Goal: Task Accomplishment & Management: Use online tool/utility

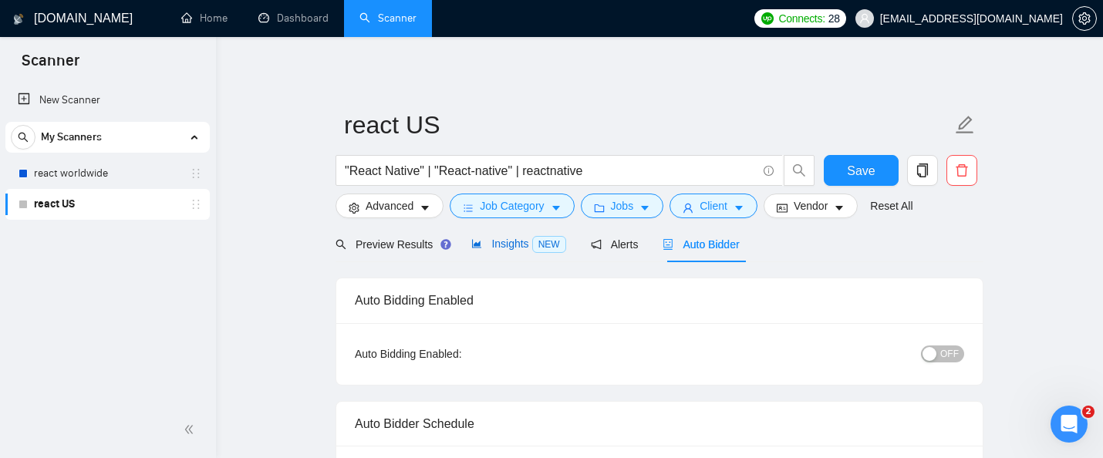
click at [519, 250] on span "Insights NEW" at bounding box center [518, 243] width 94 height 12
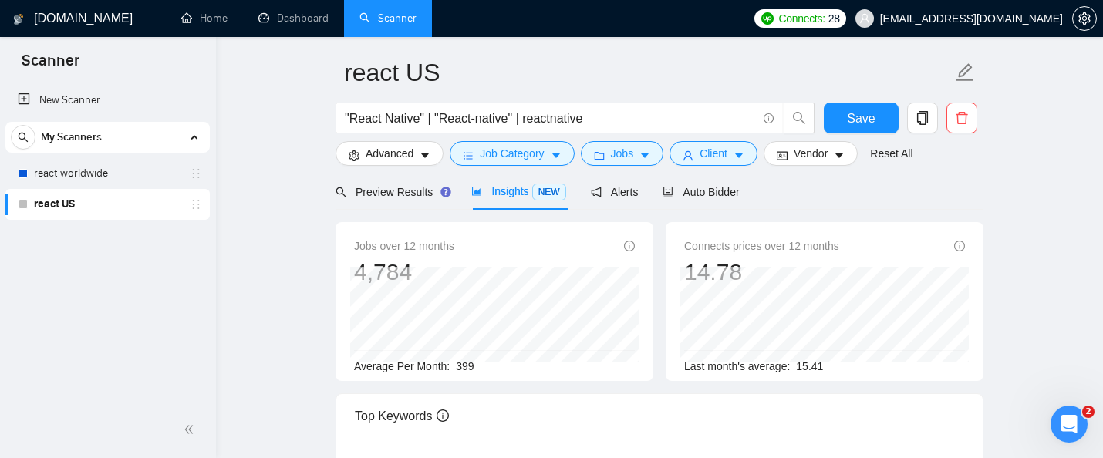
scroll to position [55, 0]
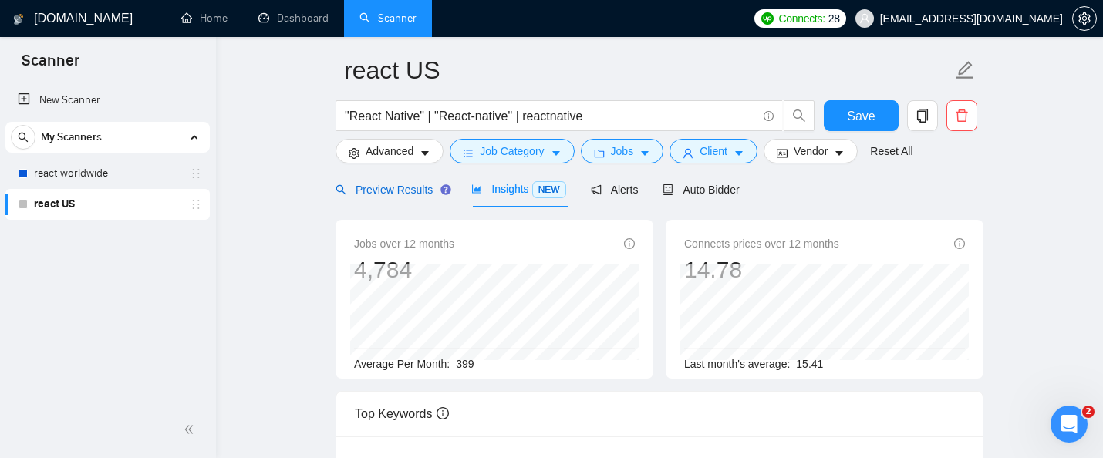
click at [402, 187] on span "Preview Results" at bounding box center [390, 190] width 111 height 12
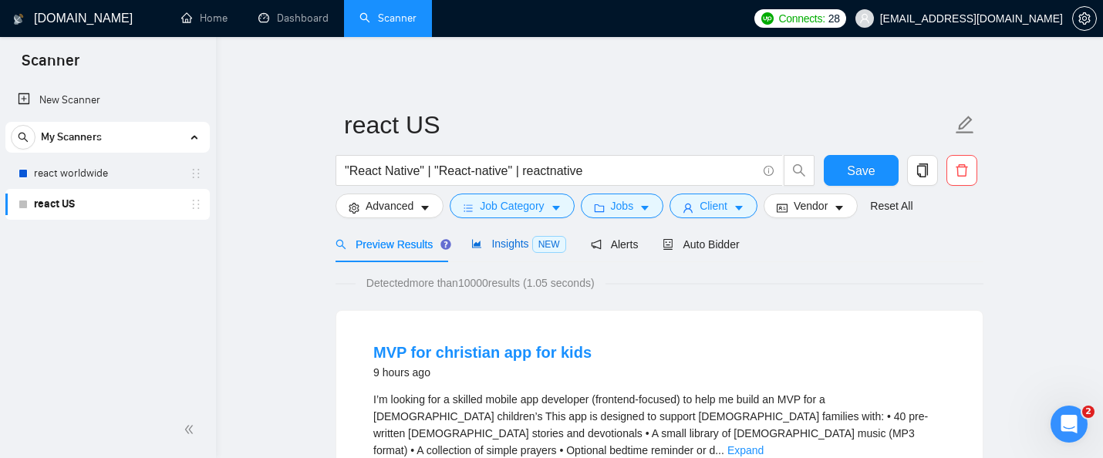
click at [530, 247] on span "Insights NEW" at bounding box center [518, 243] width 94 height 12
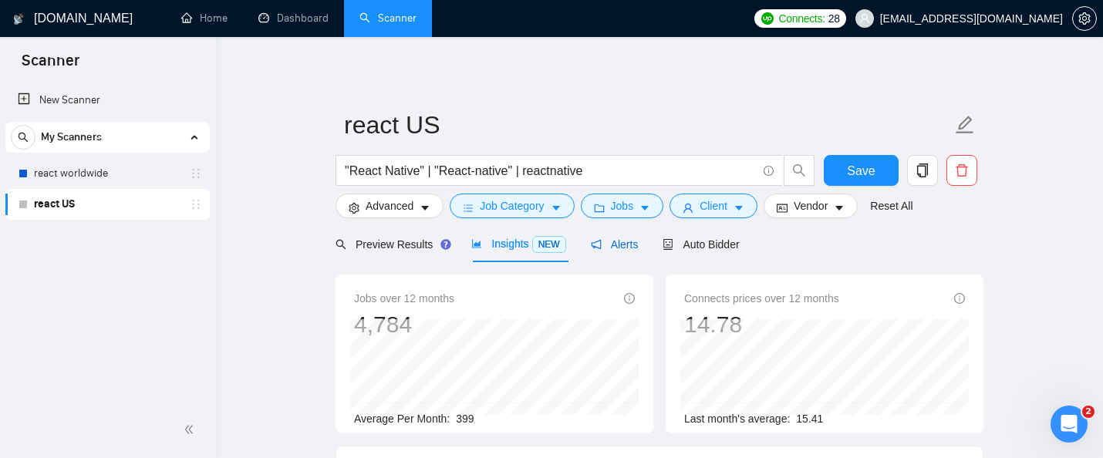
click at [638, 239] on span "Alerts" at bounding box center [615, 244] width 48 height 12
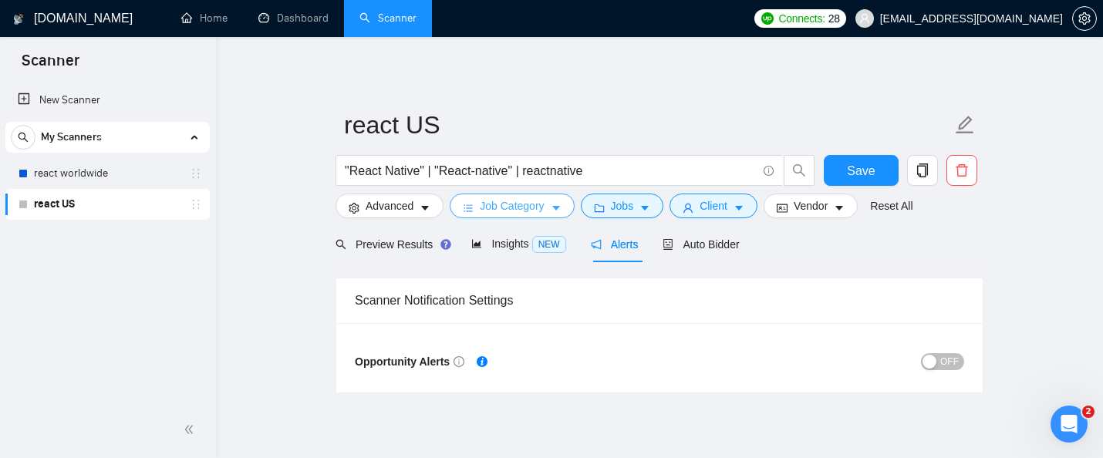
click at [493, 205] on span "Job Category" at bounding box center [512, 205] width 64 height 17
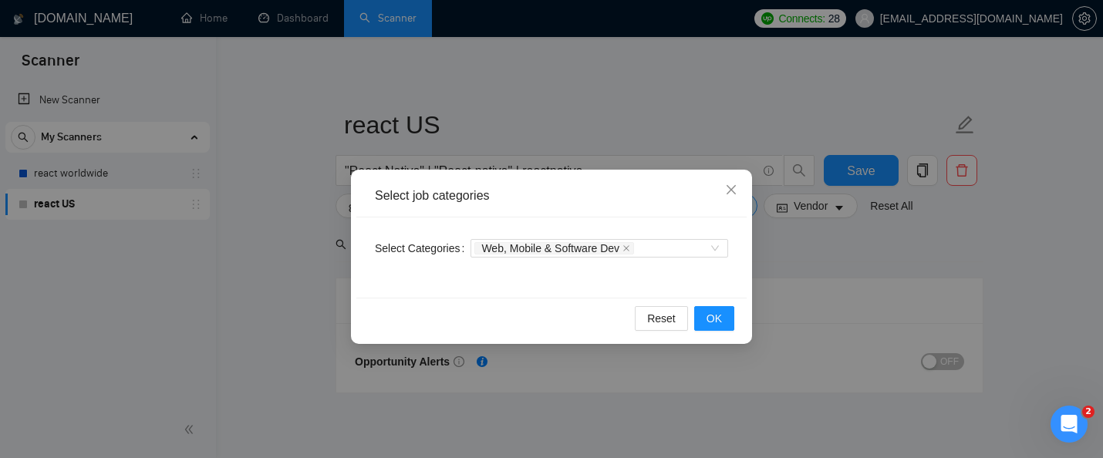
scroll to position [53, 0]
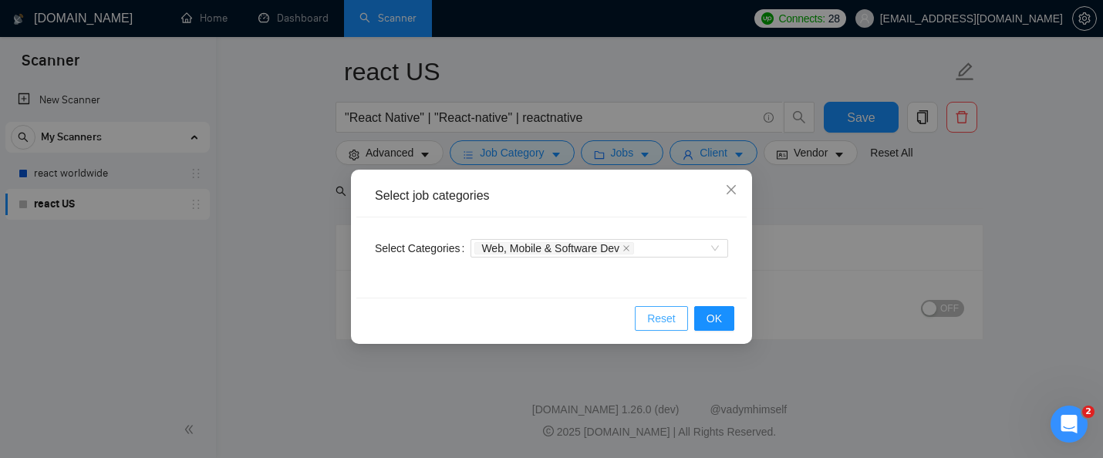
click at [655, 325] on span "Reset" at bounding box center [661, 318] width 29 height 17
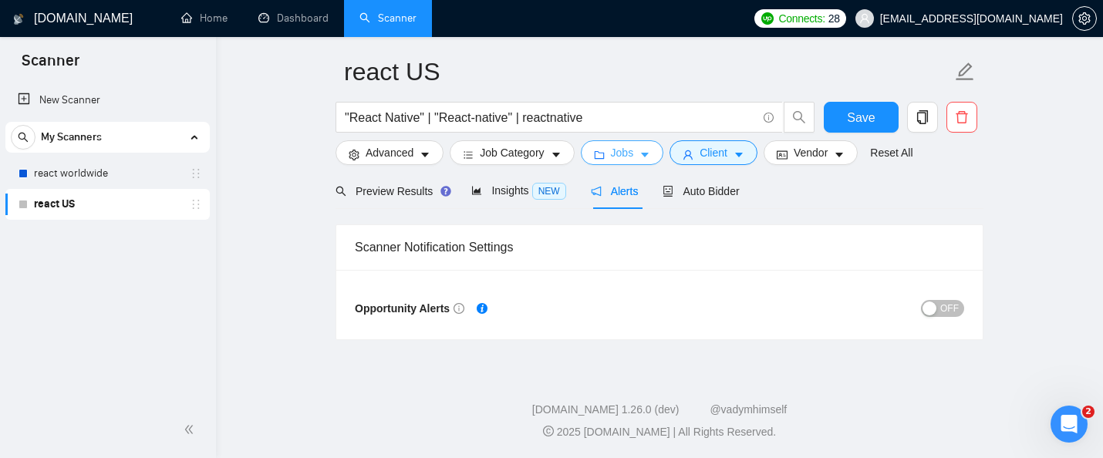
click at [621, 151] on span "Jobs" at bounding box center [622, 152] width 23 height 17
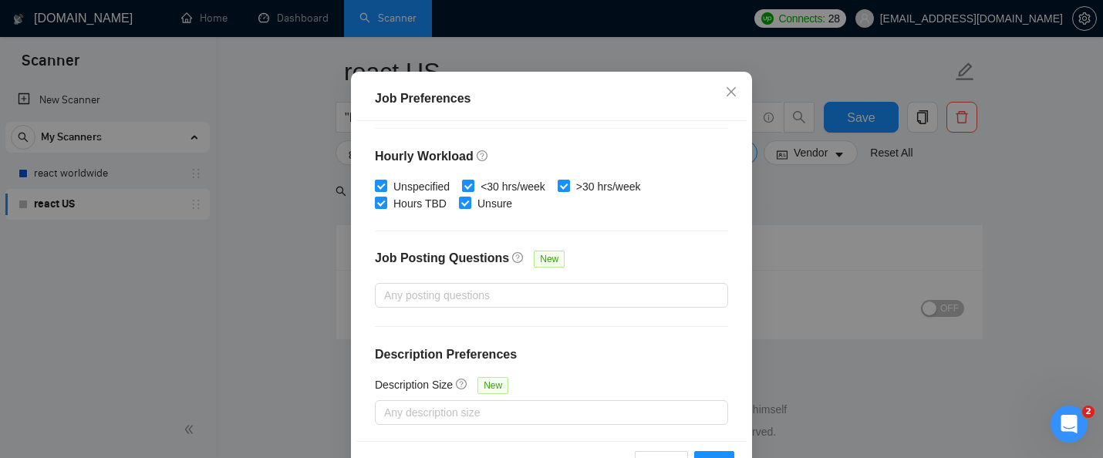
scroll to position [122, 0]
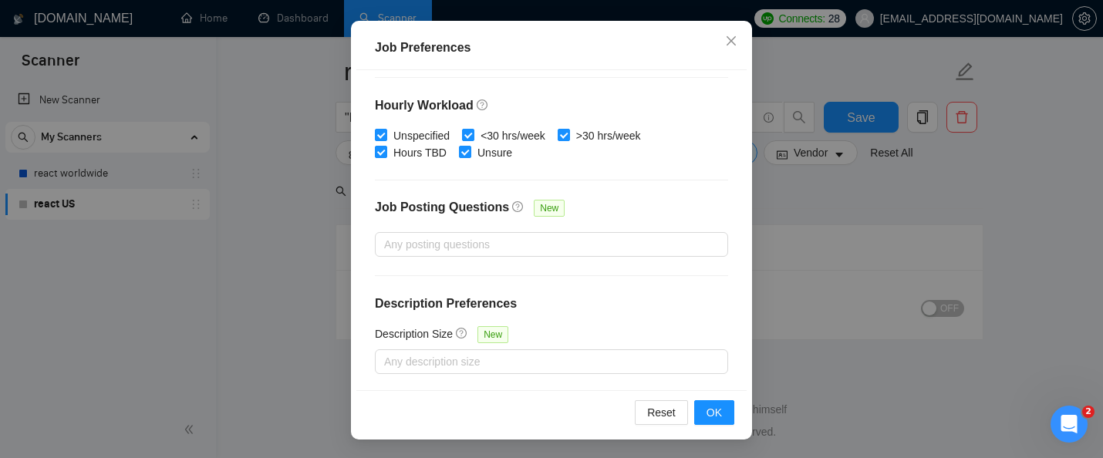
click at [771, 272] on div "Job Preferences Budget Project Type All Fixed Price Hourly Rate Fixed Price Bud…" at bounding box center [551, 229] width 1103 height 458
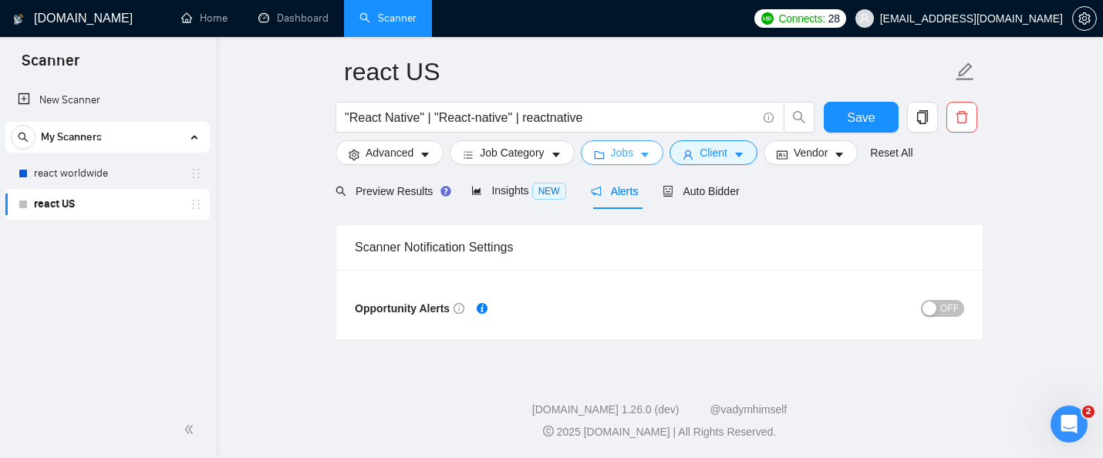
scroll to position [0, 0]
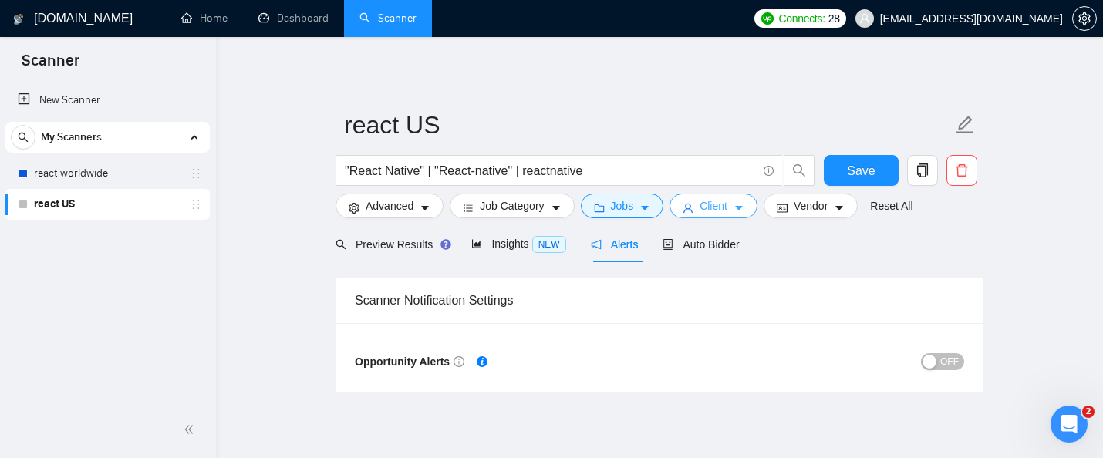
click at [706, 203] on span "Client" at bounding box center [713, 205] width 28 height 17
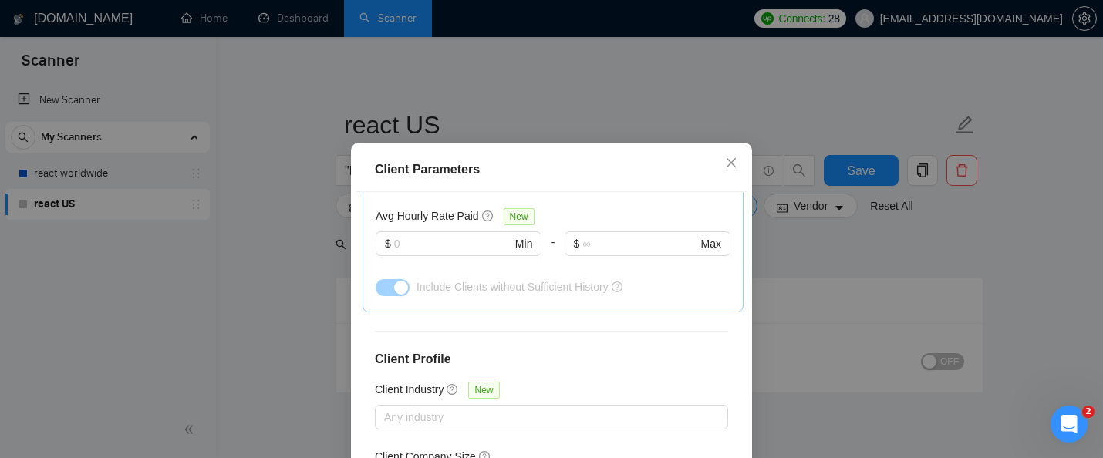
scroll to position [662, 0]
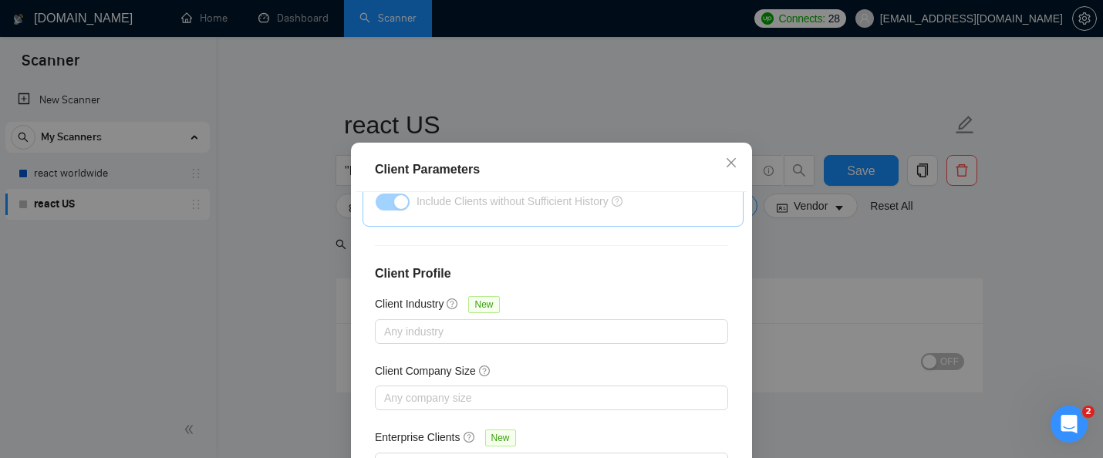
click at [827, 282] on div "Client Parameters Client Location Include Client Countries Select Exclude Clien…" at bounding box center [551, 229] width 1103 height 458
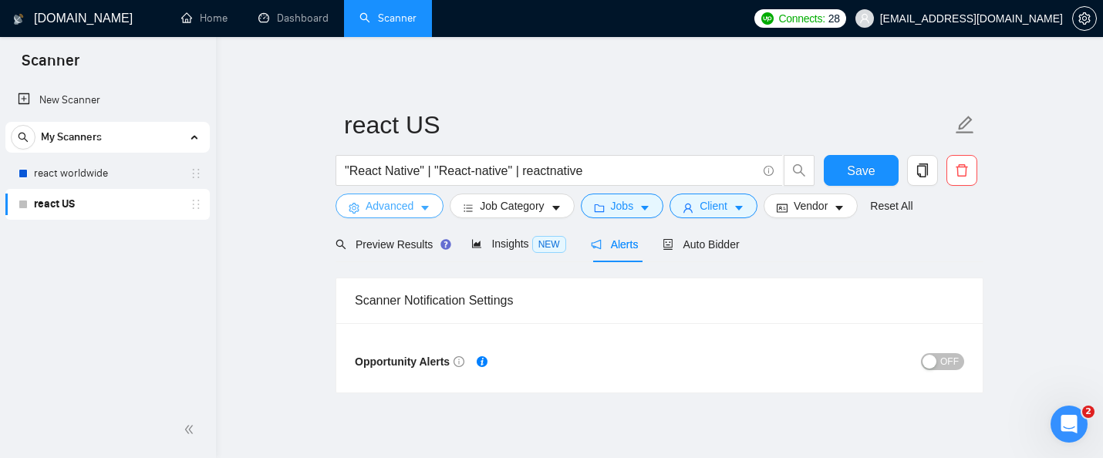
click at [399, 205] on span "Advanced" at bounding box center [389, 205] width 48 height 17
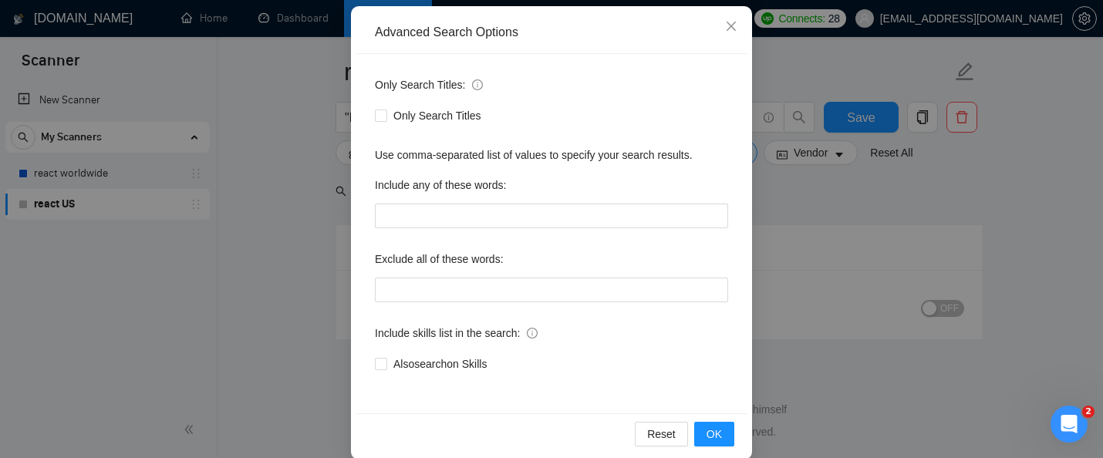
scroll to position [184, 0]
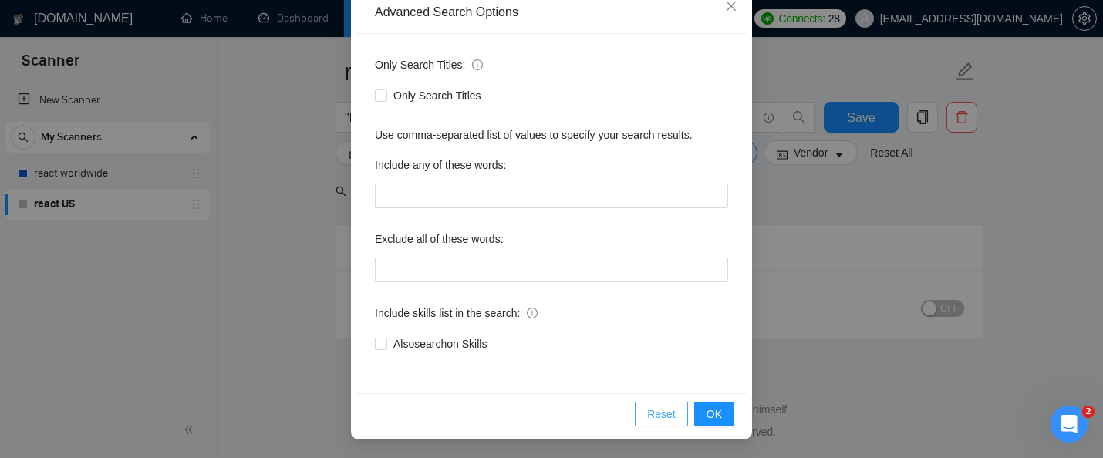
click at [662, 419] on span "Reset" at bounding box center [661, 414] width 29 height 17
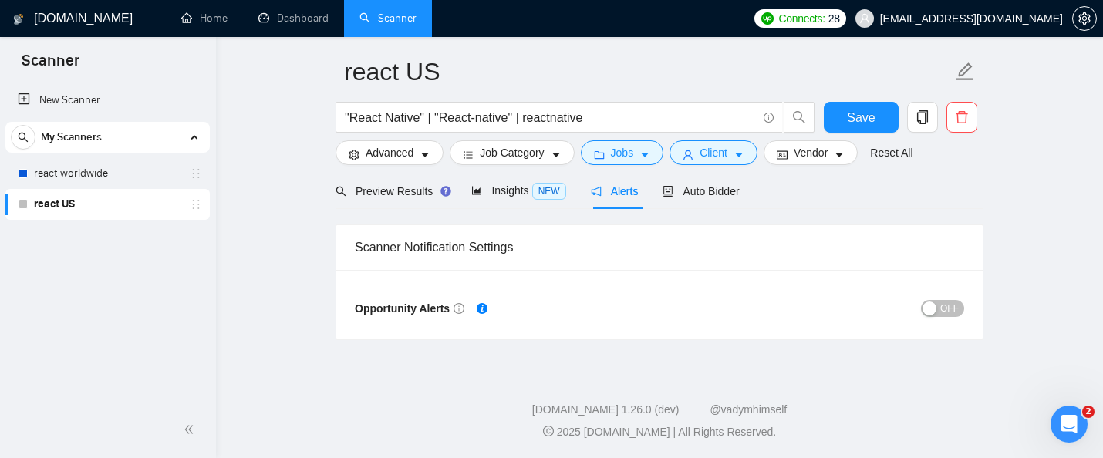
scroll to position [106, 0]
click at [133, 207] on link "react US" at bounding box center [107, 204] width 146 height 31
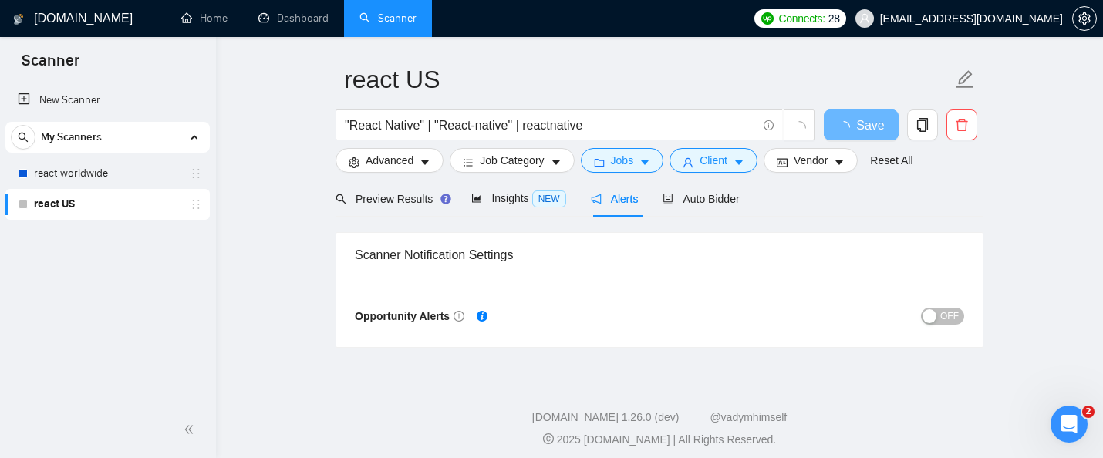
click at [417, 261] on div "Scanner Notification Settings" at bounding box center [659, 255] width 609 height 44
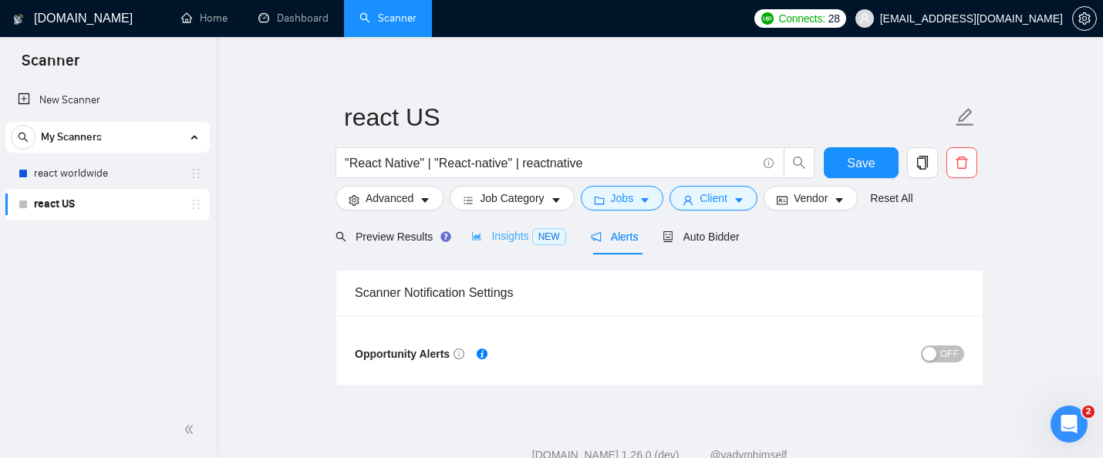
scroll to position [0, 0]
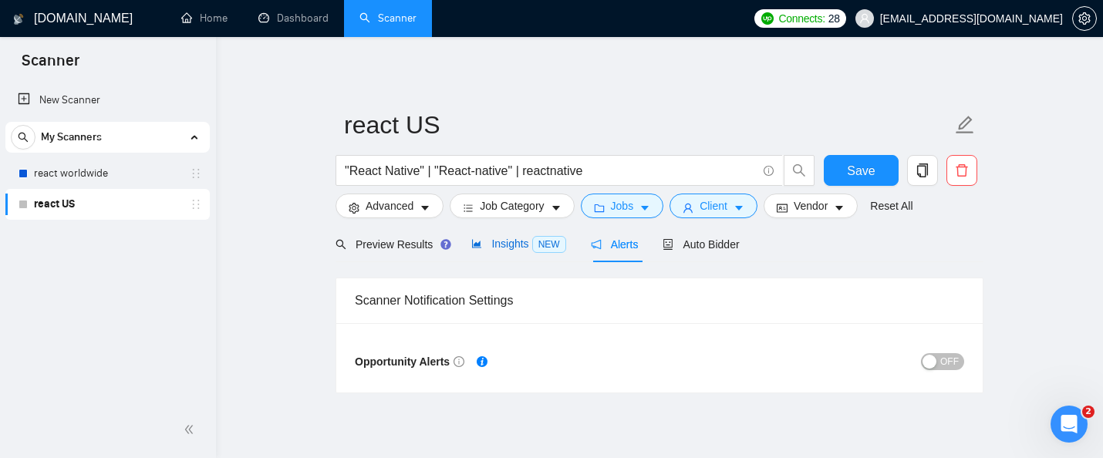
click at [537, 244] on span "NEW" at bounding box center [549, 244] width 34 height 17
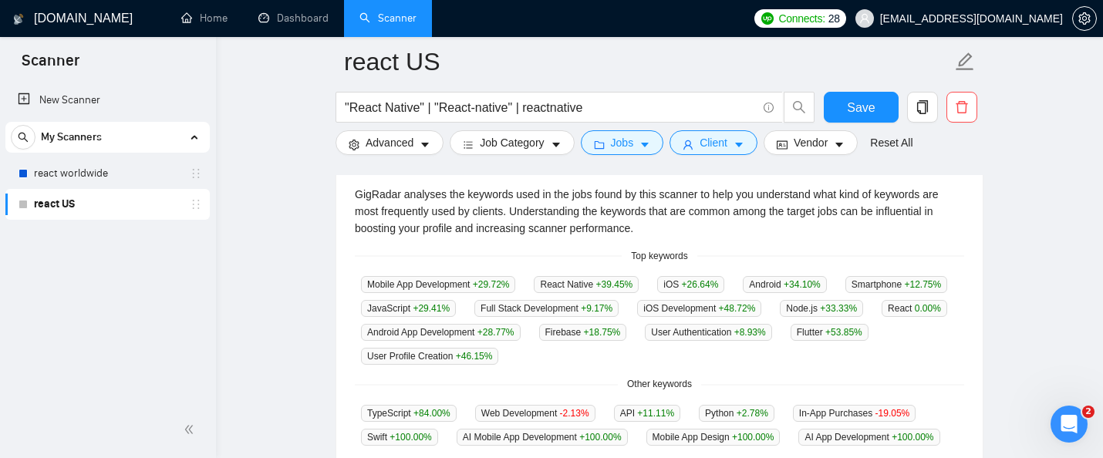
scroll to position [335, 0]
click at [298, 25] on link "Dashboard" at bounding box center [293, 18] width 70 height 13
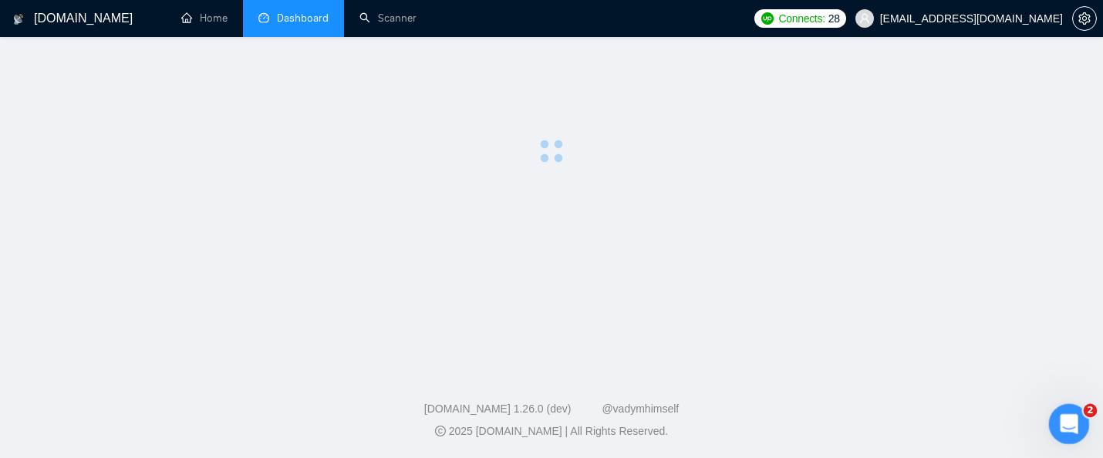
click at [1063, 430] on icon "Open Intercom Messenger" at bounding box center [1066, 421] width 25 height 25
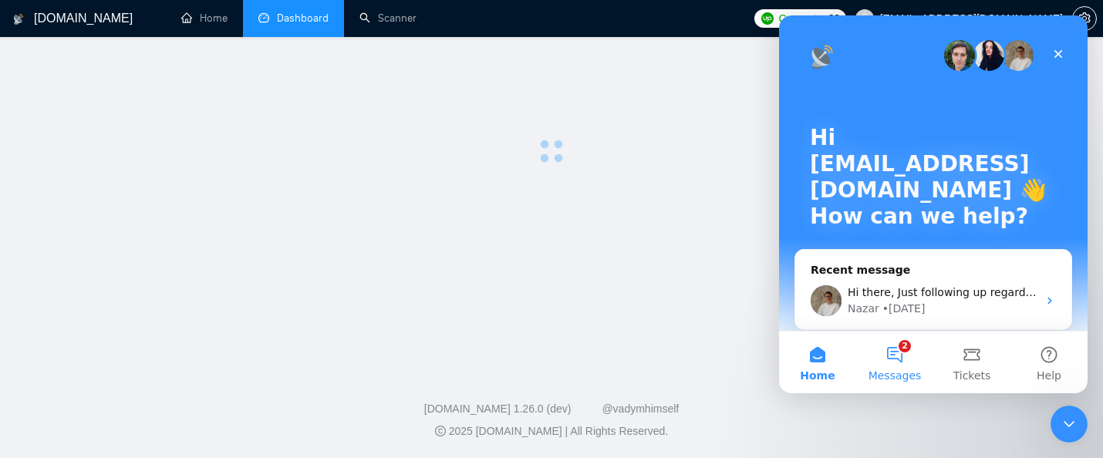
click at [914, 356] on button "2 Messages" at bounding box center [894, 363] width 77 height 62
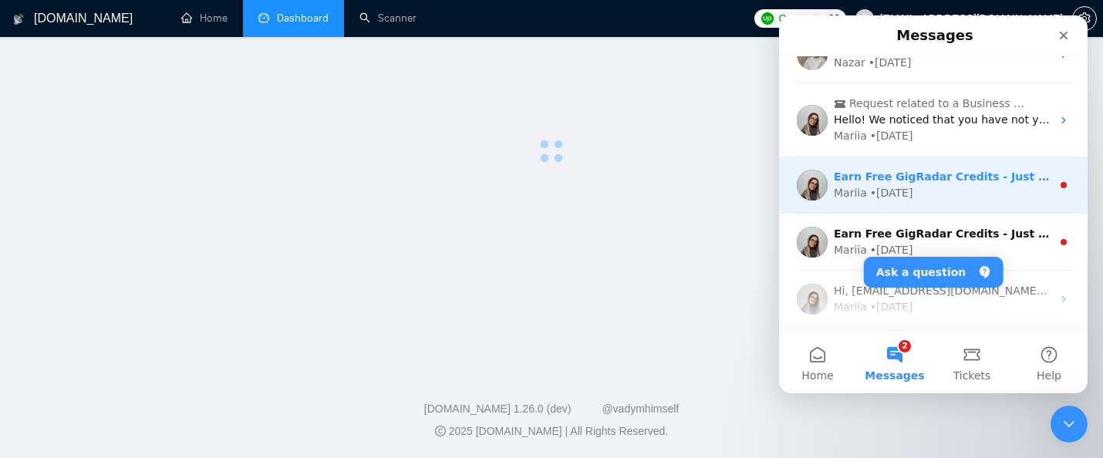
scroll to position [31, 0]
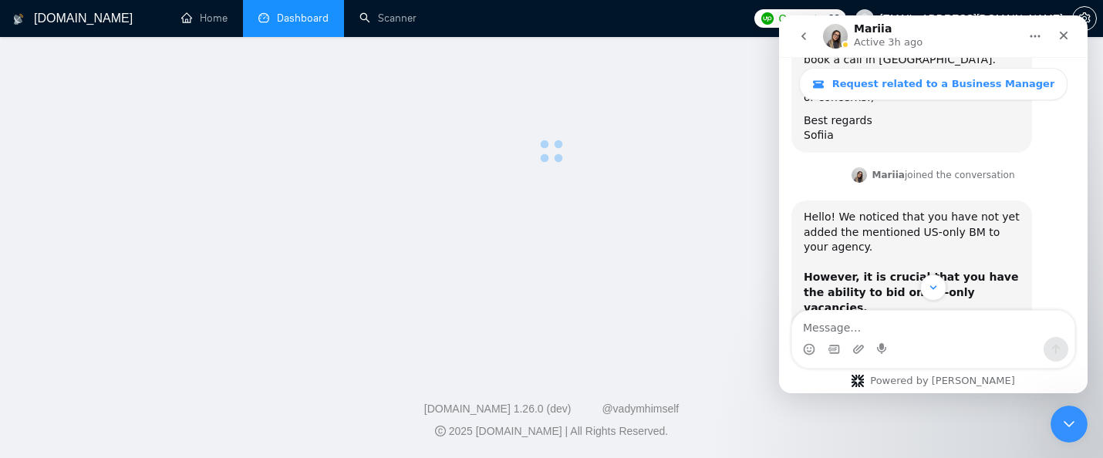
scroll to position [1580, 0]
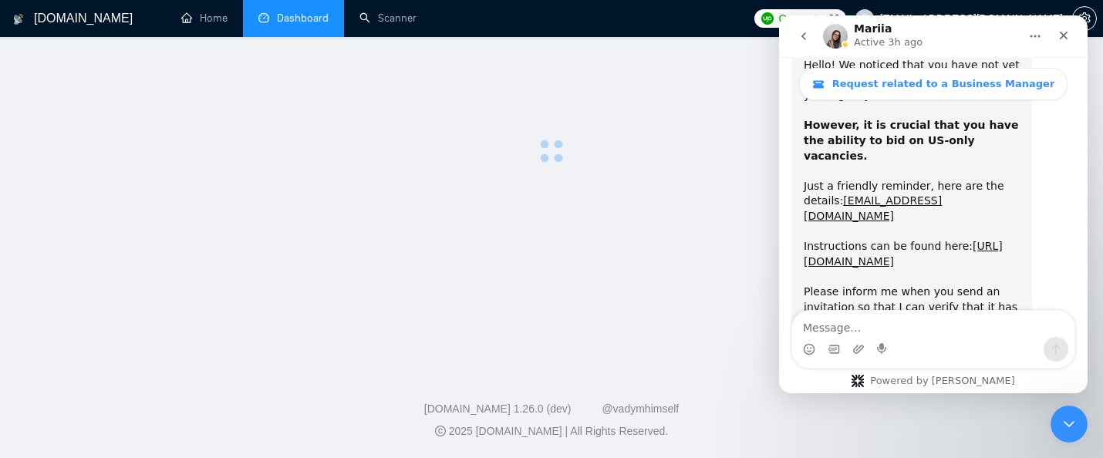
click at [797, 32] on icon "go back" at bounding box center [803, 36] width 12 height 12
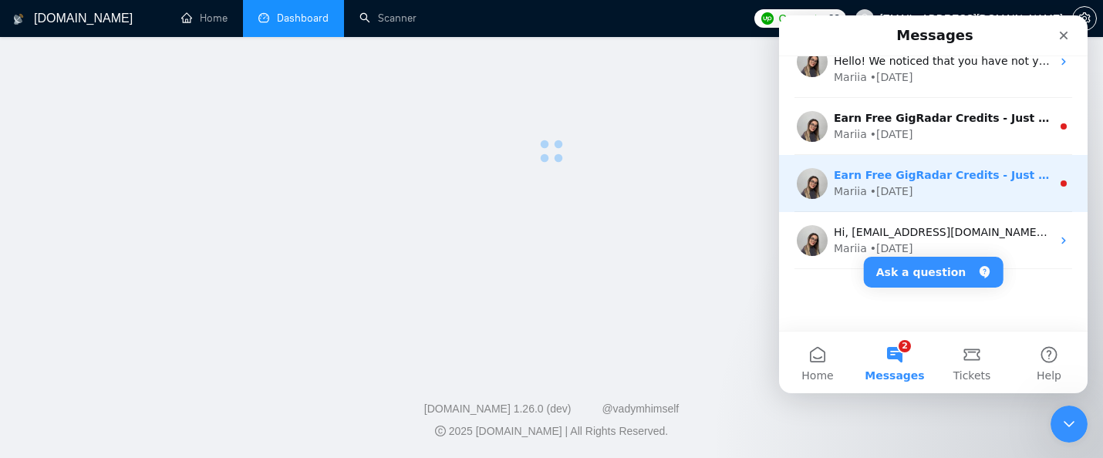
scroll to position [0, 0]
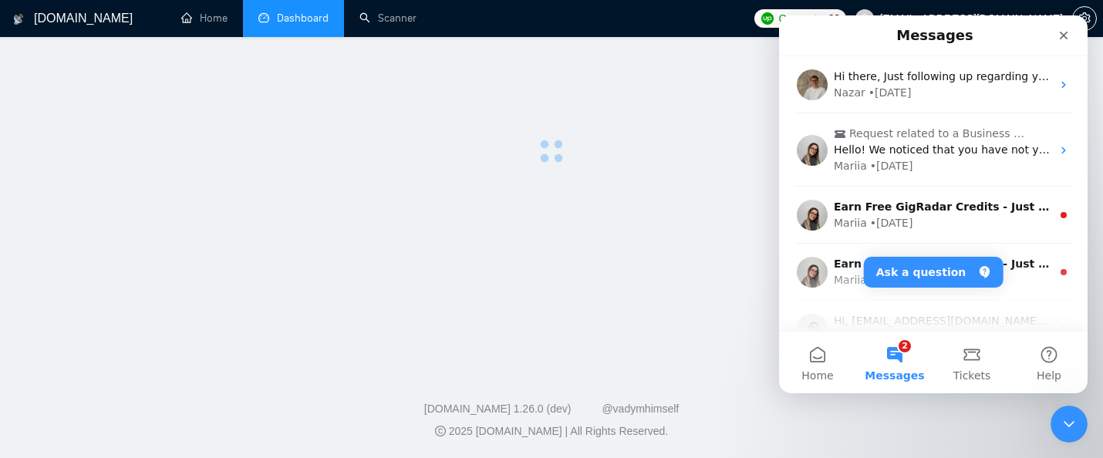
click at [645, 146] on div at bounding box center [551, 113] width 1053 height 102
click at [404, 25] on link "Scanner" at bounding box center [387, 18] width 57 height 13
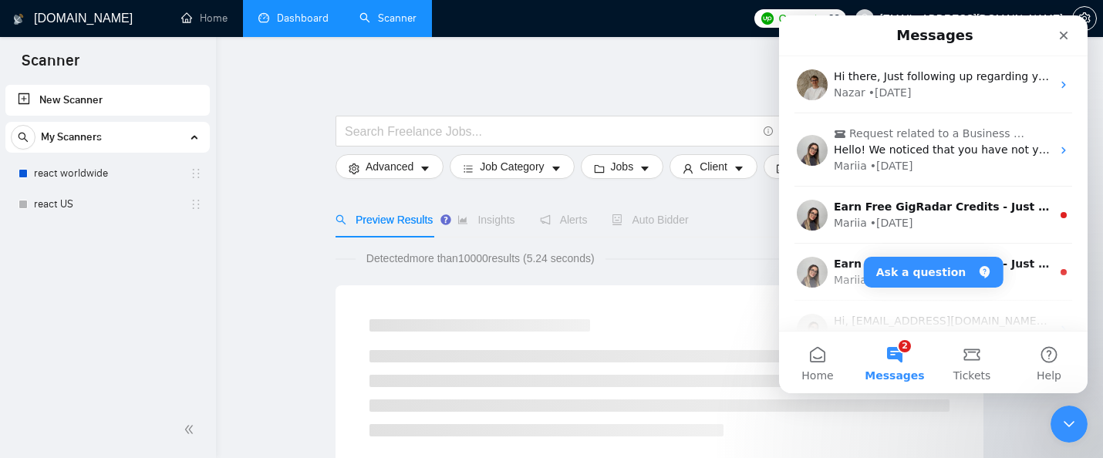
click at [294, 18] on link "Dashboard" at bounding box center [293, 18] width 70 height 13
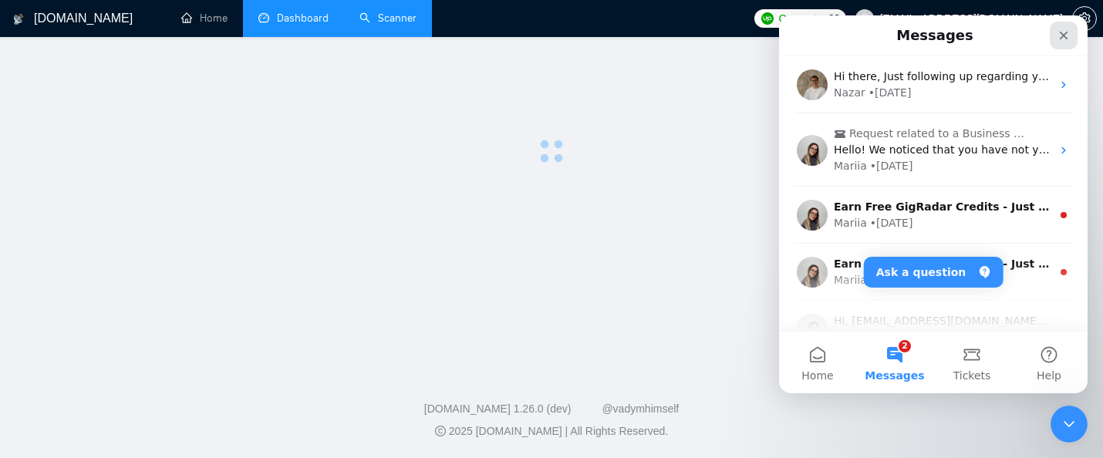
click at [1068, 35] on icon "Close" at bounding box center [1063, 35] width 12 height 12
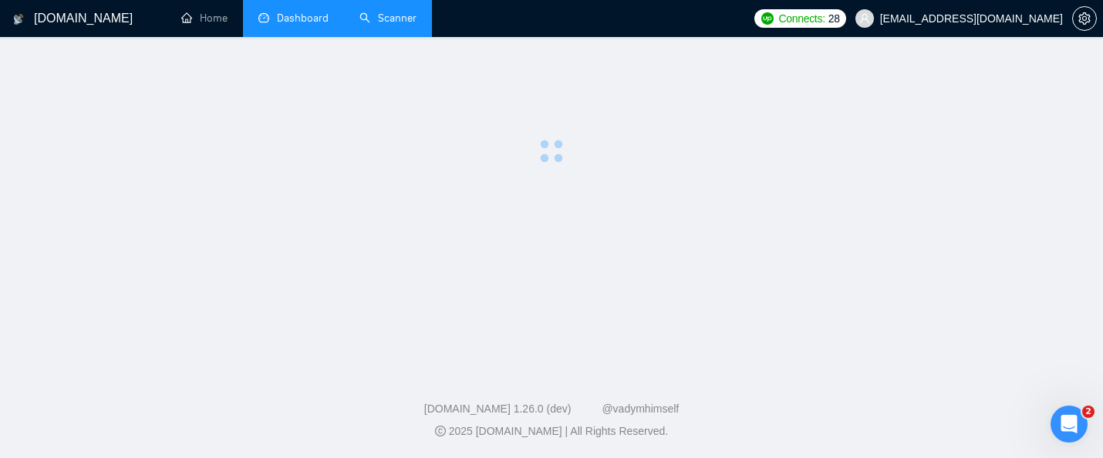
click at [386, 22] on link "Scanner" at bounding box center [387, 18] width 57 height 13
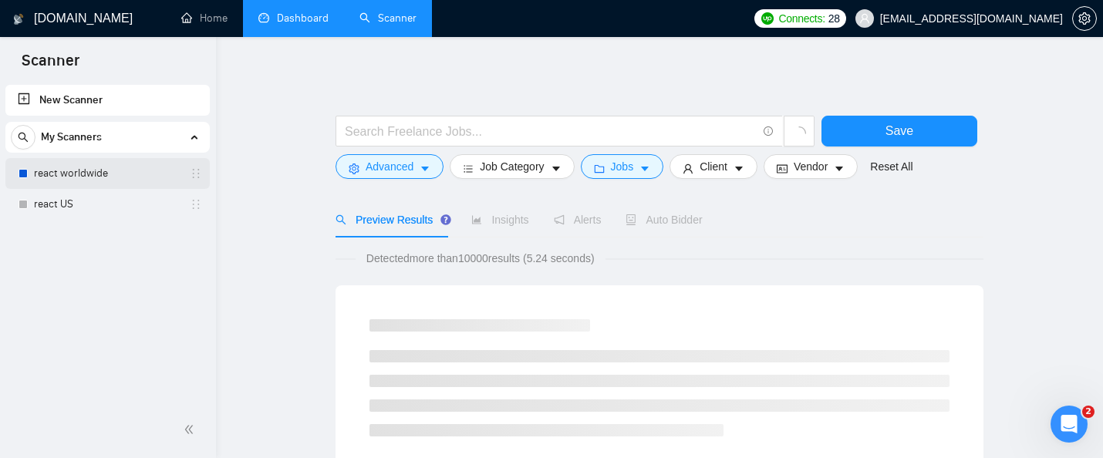
click at [92, 177] on link "react worldwide" at bounding box center [107, 173] width 146 height 31
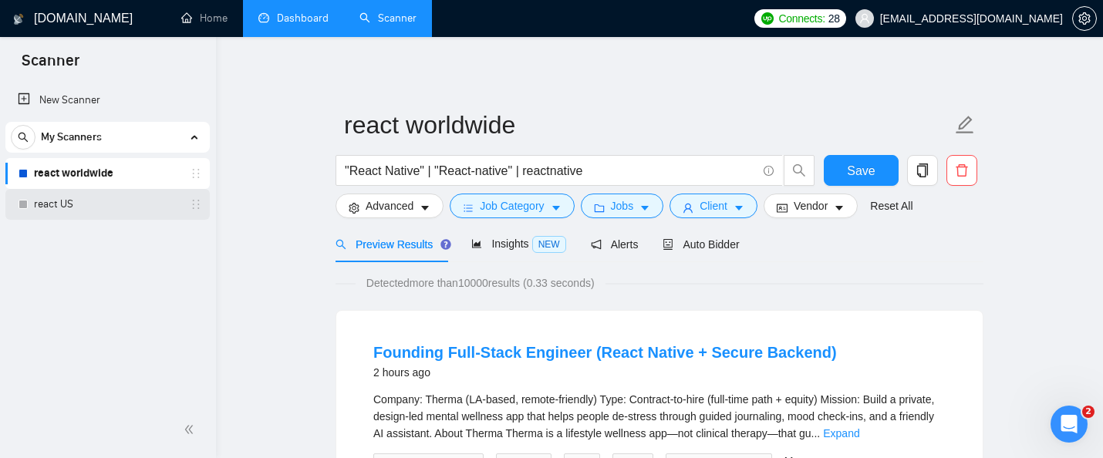
click at [34, 197] on link "react US" at bounding box center [107, 204] width 146 height 31
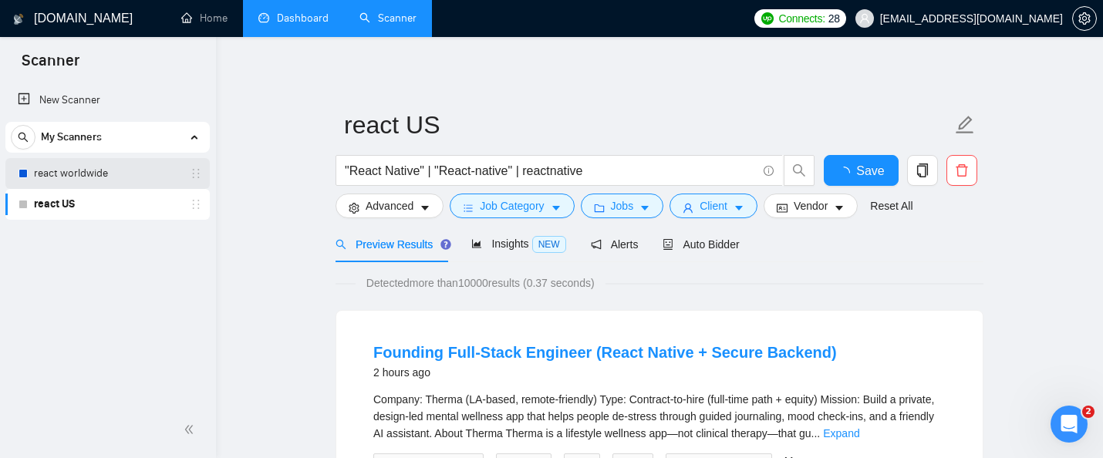
click at [51, 184] on link "react worldwide" at bounding box center [107, 173] width 146 height 31
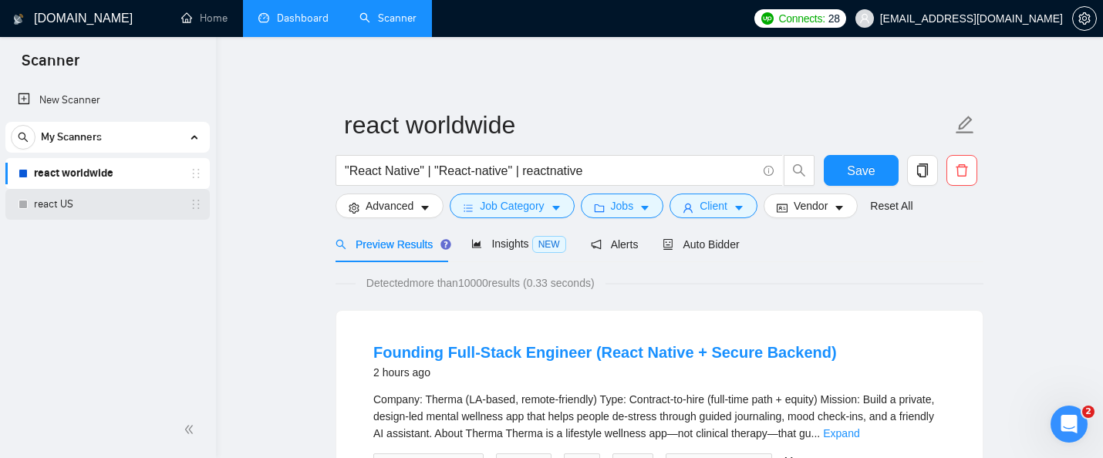
click at [58, 204] on link "react US" at bounding box center [107, 204] width 146 height 31
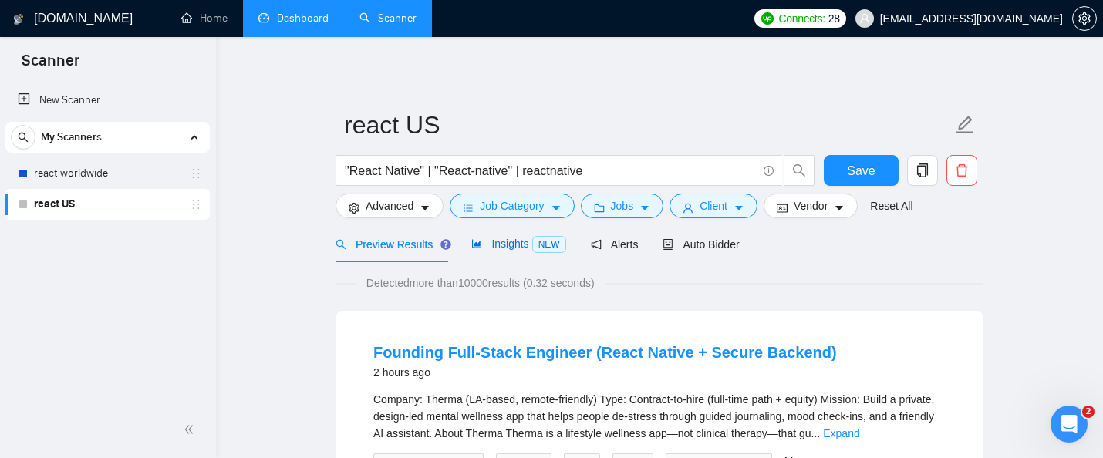
click at [517, 240] on span "Insights NEW" at bounding box center [518, 243] width 94 height 12
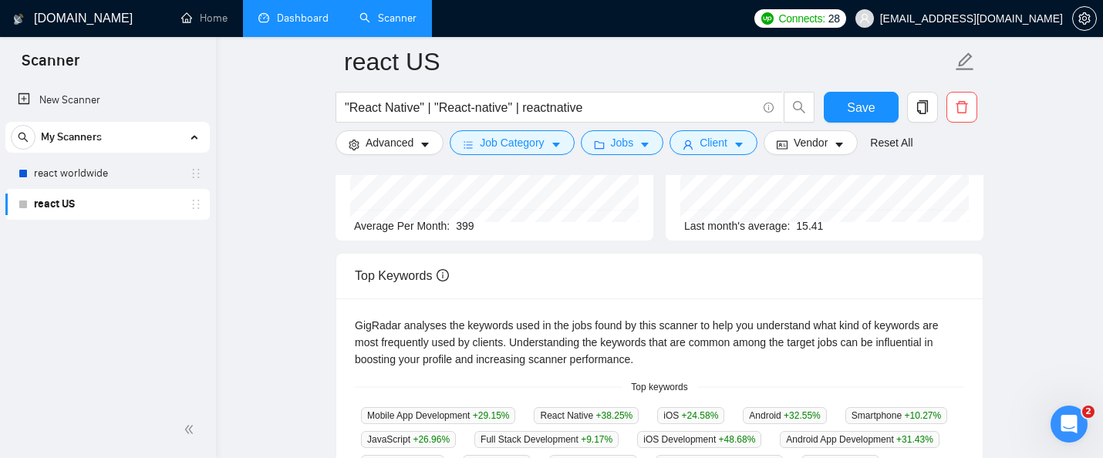
scroll to position [160, 0]
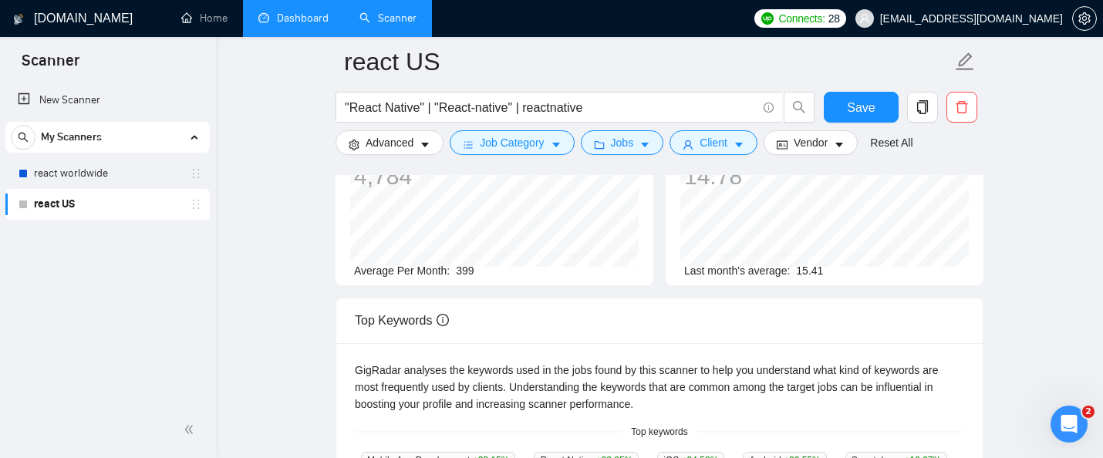
click at [299, 21] on link "Dashboard" at bounding box center [293, 18] width 70 height 13
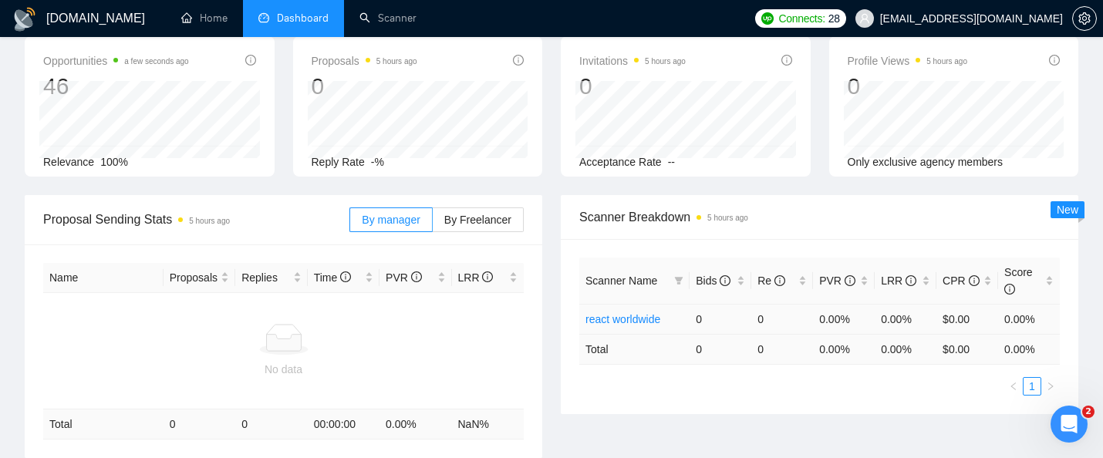
scroll to position [81, 0]
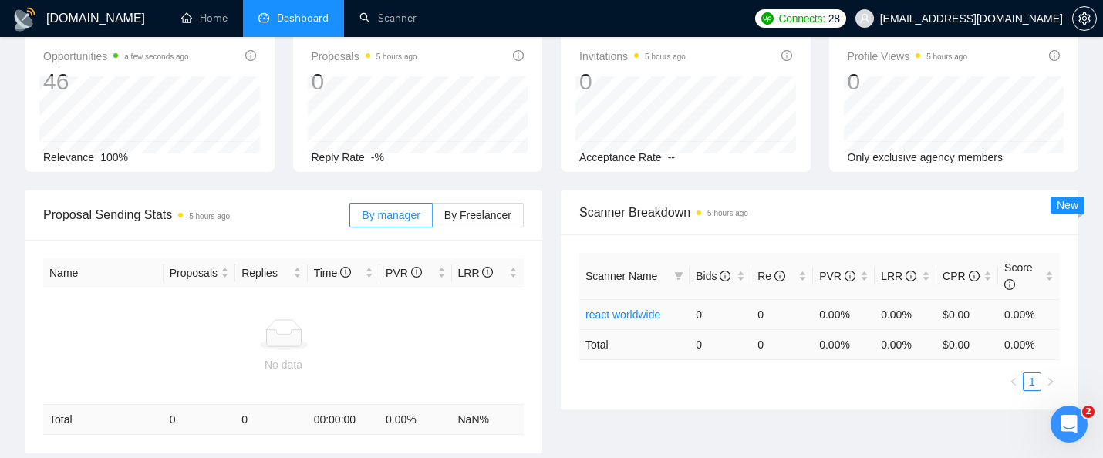
click at [622, 315] on link "react worldwide" at bounding box center [622, 314] width 75 height 12
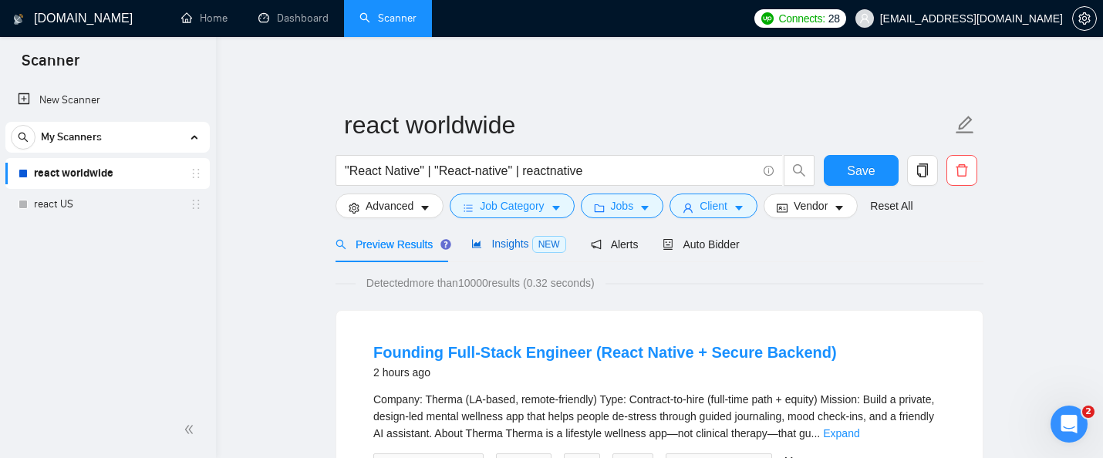
click at [557, 239] on span "NEW" at bounding box center [549, 244] width 34 height 17
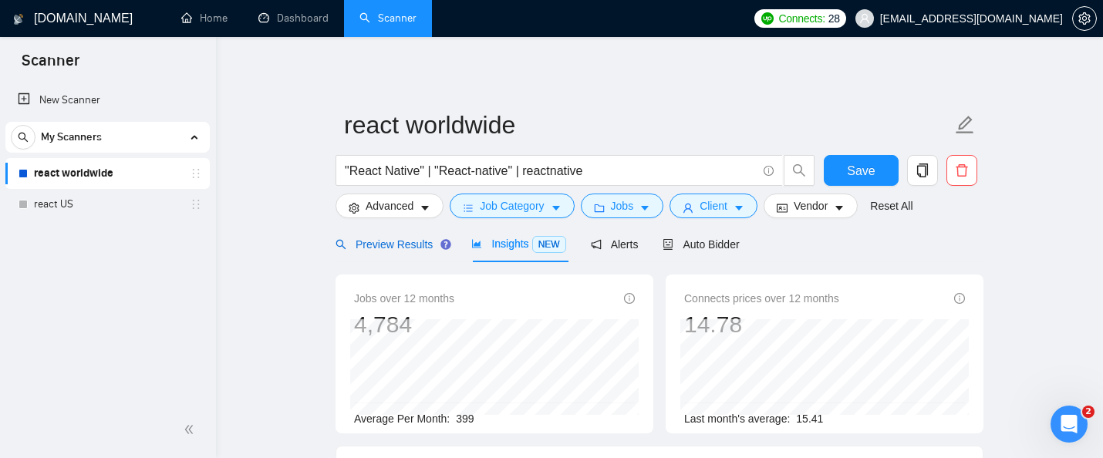
click at [420, 237] on div "Preview Results" at bounding box center [390, 244] width 111 height 17
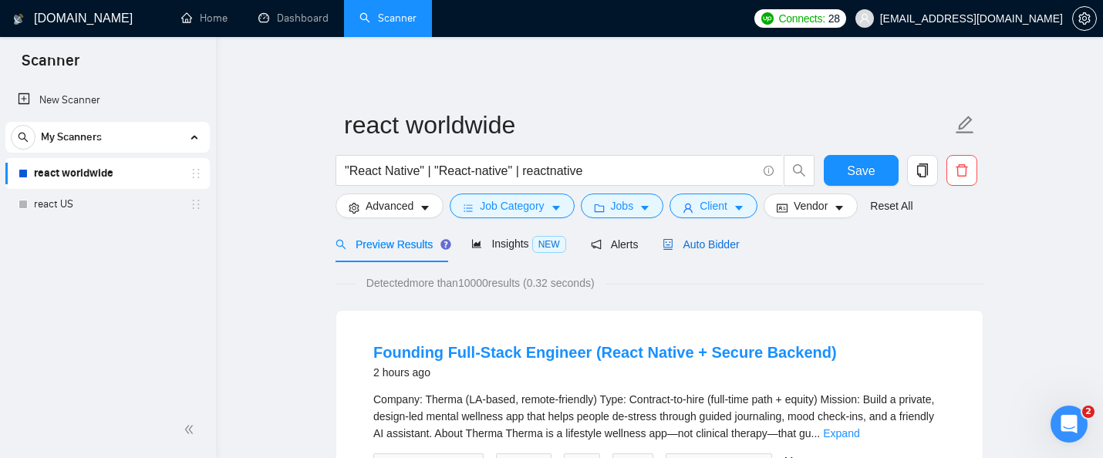
click at [682, 246] on span "Auto Bidder" at bounding box center [700, 244] width 76 height 12
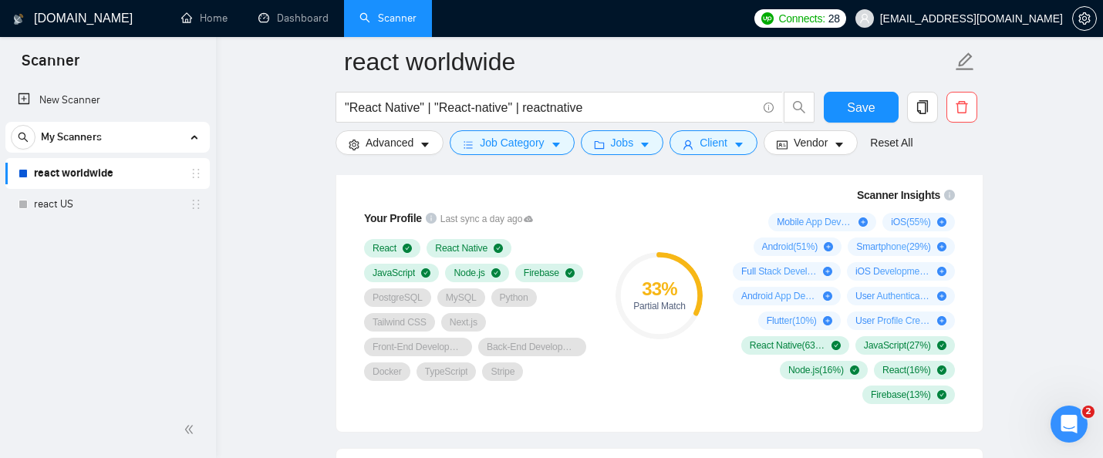
scroll to position [1111, 0]
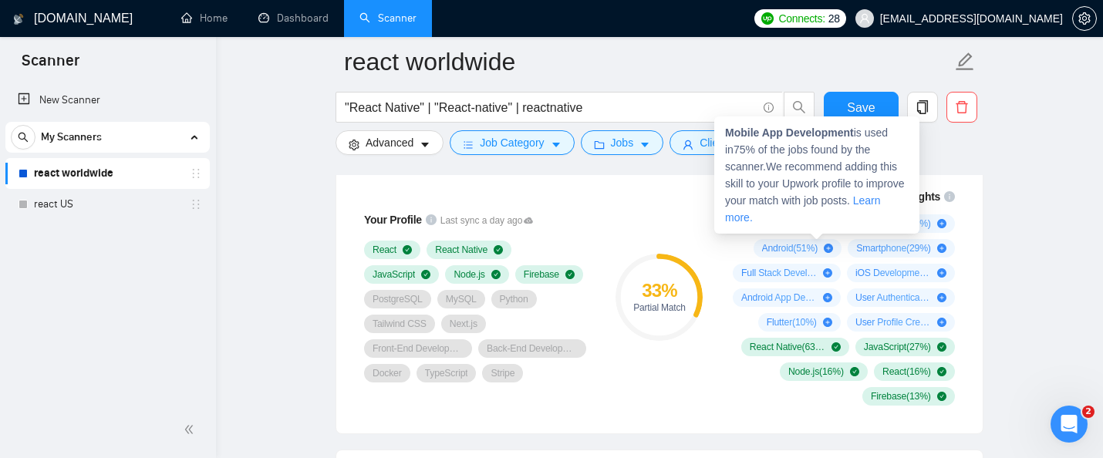
click at [793, 230] on span "Mobile App Development ( 75 %)" at bounding box center [814, 223] width 76 height 12
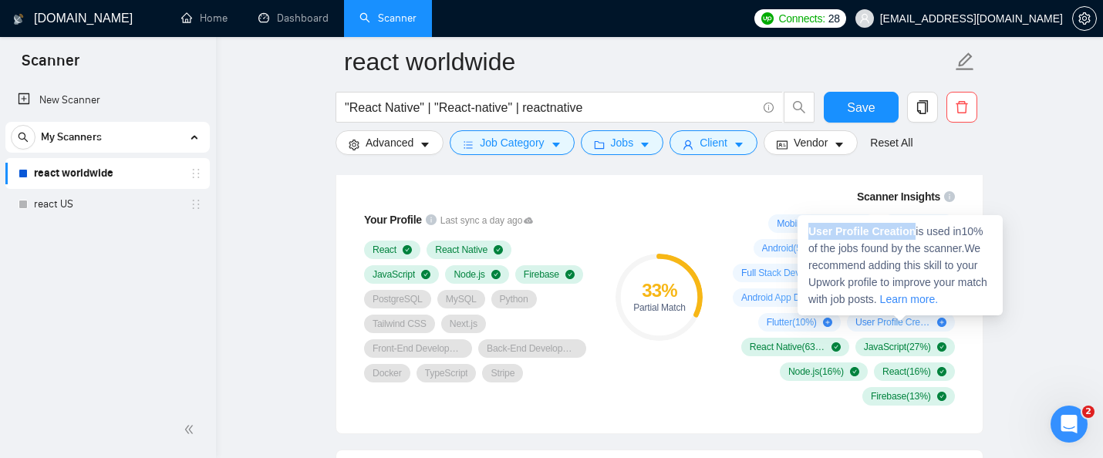
drag, startPoint x: 920, startPoint y: 232, endPoint x: 810, endPoint y: 234, distance: 110.3
click at [810, 234] on span "User Profile Creation is used in 10 % of the jobs found by the scanner. We reco…" at bounding box center [897, 265] width 179 height 80
copy strong "User Profile Creation"
click at [853, 232] on strong "User Profile Creation" at bounding box center [861, 231] width 107 height 12
drag, startPoint x: 921, startPoint y: 231, endPoint x: 809, endPoint y: 231, distance: 112.6
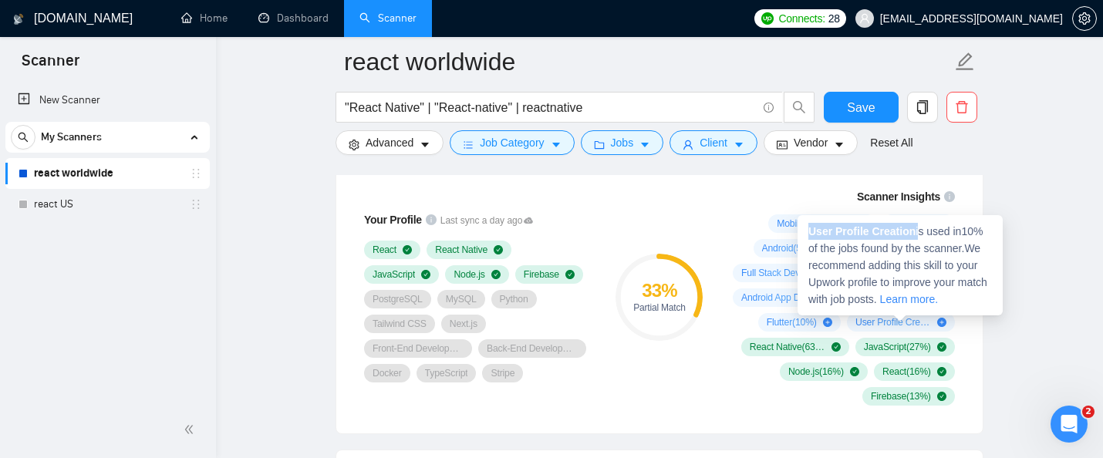
click at [809, 231] on span "User Profile Creation is used in 10 % of the jobs found by the scanner. We reco…" at bounding box center [897, 265] width 179 height 80
copy span "User Profile Creation"
click at [860, 231] on strong "User Profile Creation" at bounding box center [861, 231] width 107 height 12
drag, startPoint x: 919, startPoint y: 230, endPoint x: 804, endPoint y: 230, distance: 114.9
click at [804, 230] on div "User Profile Creation is used in 10 % of the jobs found by the scanner. We reco…" at bounding box center [899, 265] width 205 height 100
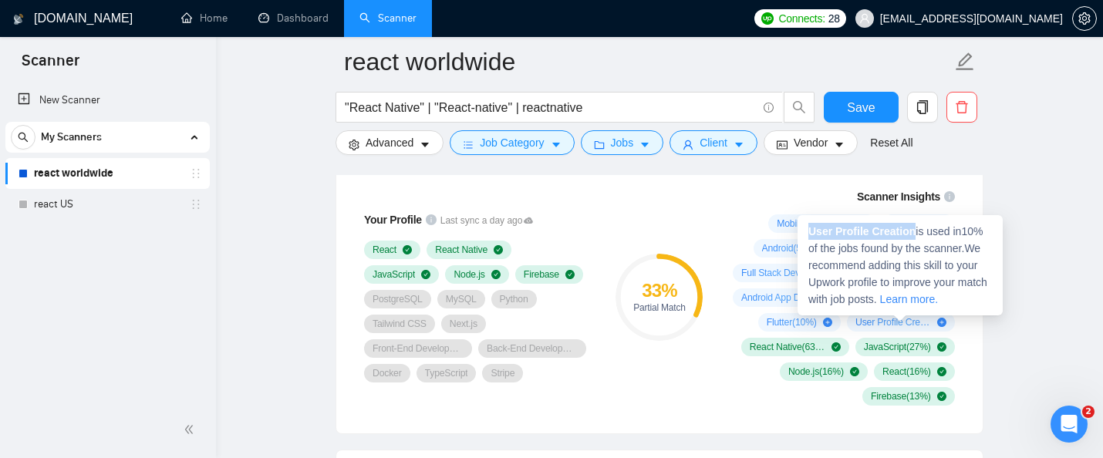
copy strong "User Profile Creation"
click at [858, 234] on strong "User Profile Creation" at bounding box center [861, 231] width 107 height 12
drag, startPoint x: 919, startPoint y: 231, endPoint x: 808, endPoint y: 231, distance: 111.0
click at [808, 231] on span "User Profile Creation is used in 10 % of the jobs found by the scanner. We reco…" at bounding box center [897, 265] width 179 height 80
copy strong "User Profile Creation"
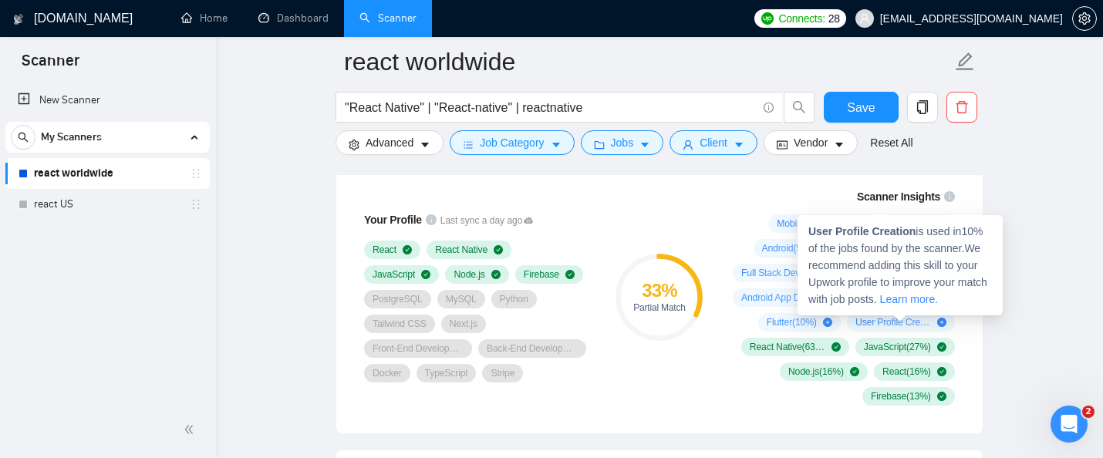
click at [921, 232] on span "User Profile Creation is used in 10 % of the jobs found by the scanner. We reco…" at bounding box center [897, 265] width 179 height 80
drag, startPoint x: 918, startPoint y: 231, endPoint x: 808, endPoint y: 231, distance: 110.3
click at [808, 231] on span "User Profile Creation is used in 10 % of the jobs found by the scanner. We reco…" at bounding box center [897, 265] width 179 height 80
copy strong "User Profile Creation"
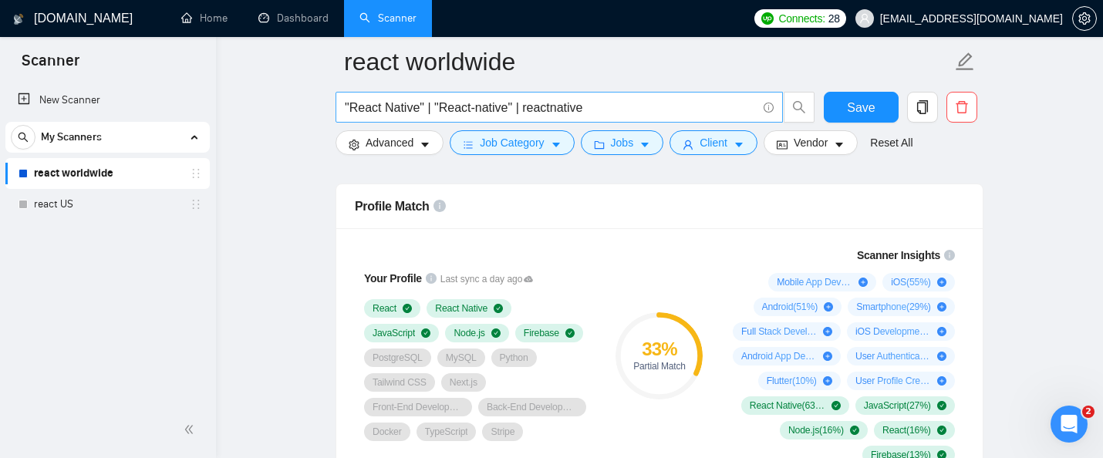
scroll to position [1038, 0]
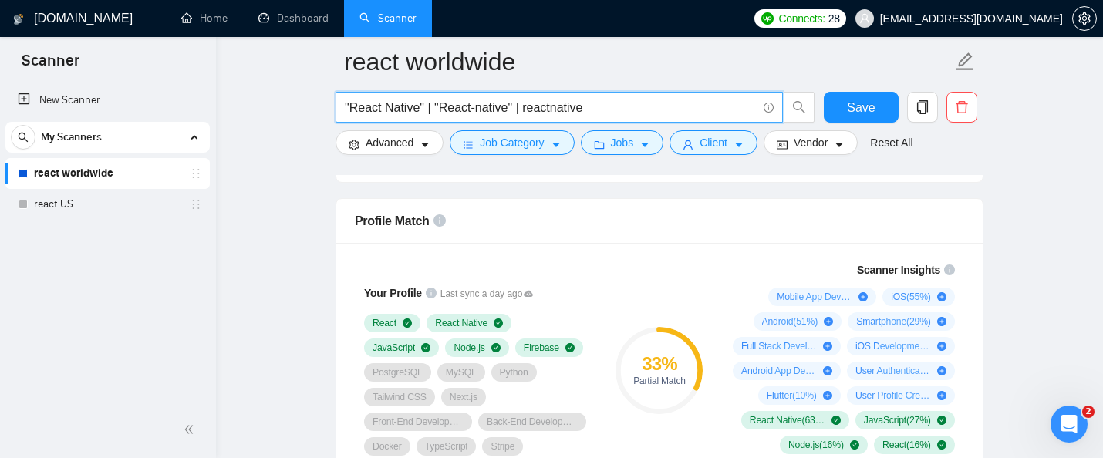
click at [621, 108] on input ""React Native" | "React-native" | reactnative" at bounding box center [551, 107] width 412 height 19
paste input "Hailing"
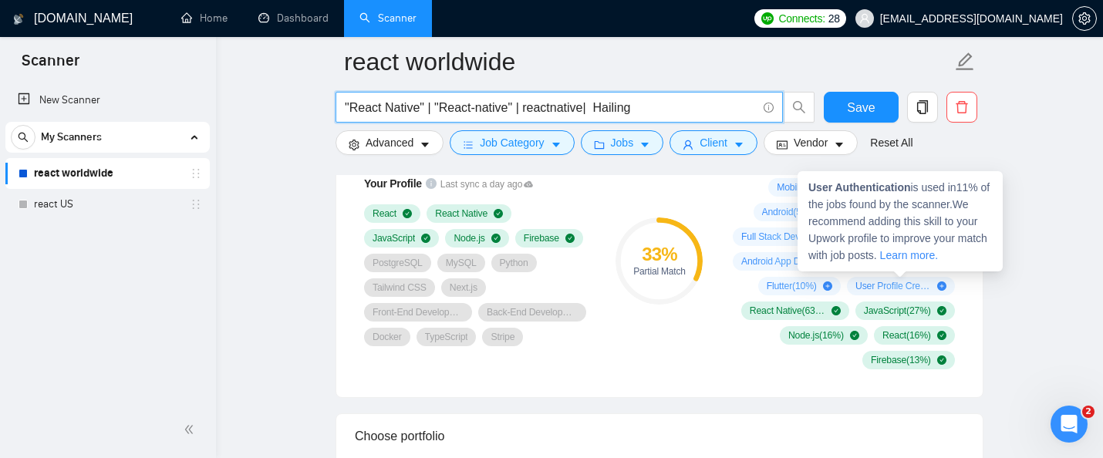
scroll to position [1148, 0]
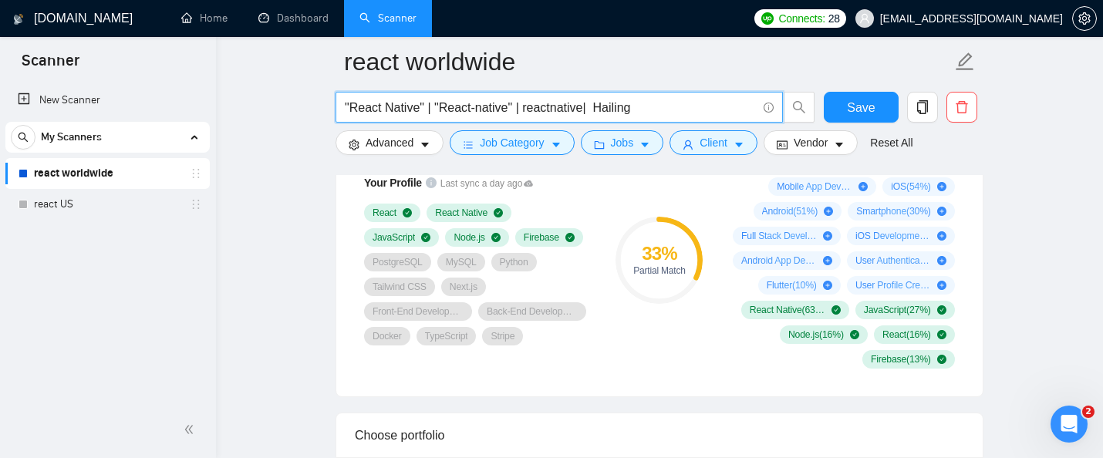
click at [597, 106] on input ""React Native" | "React-native" | reactnative| Hailing" at bounding box center [551, 107] width 412 height 19
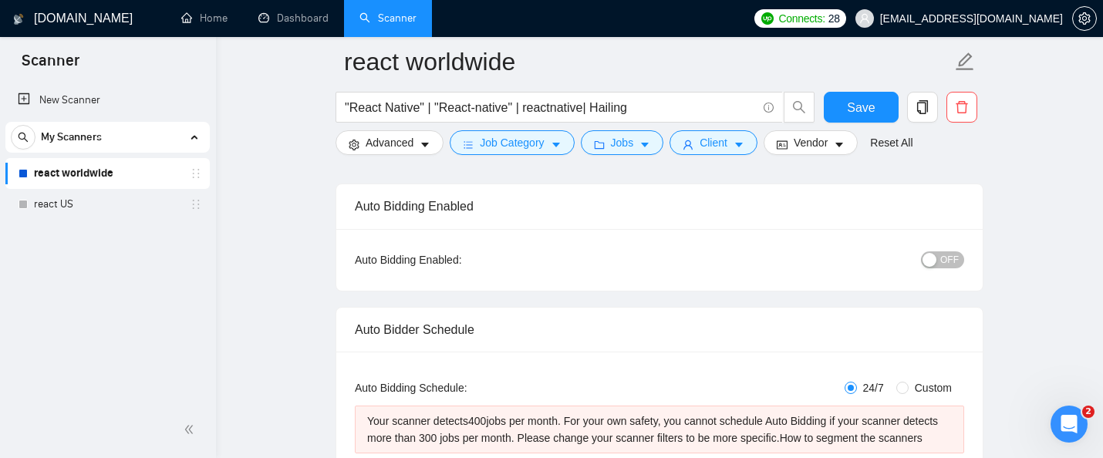
scroll to position [257, 0]
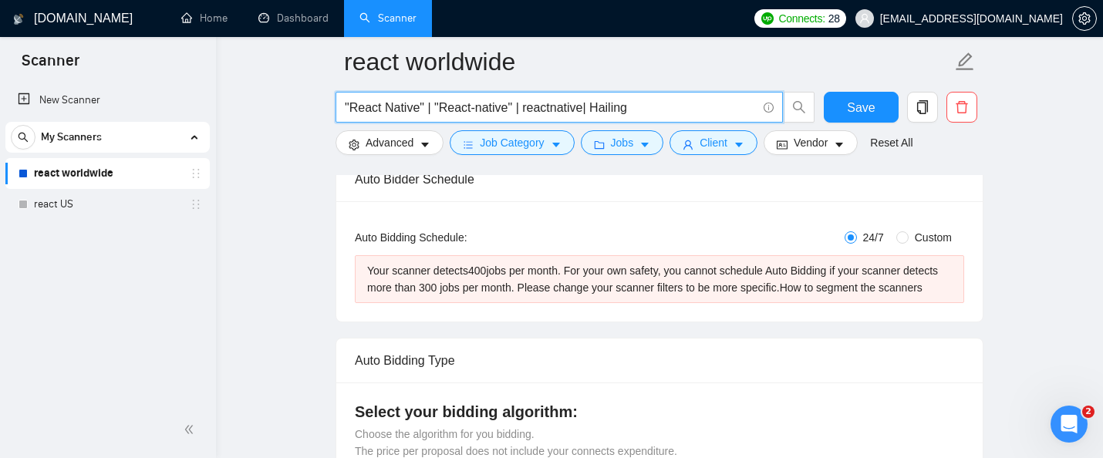
drag, startPoint x: 595, startPoint y: 109, endPoint x: 301, endPoint y: 66, distance: 296.9
type input "Hailing"
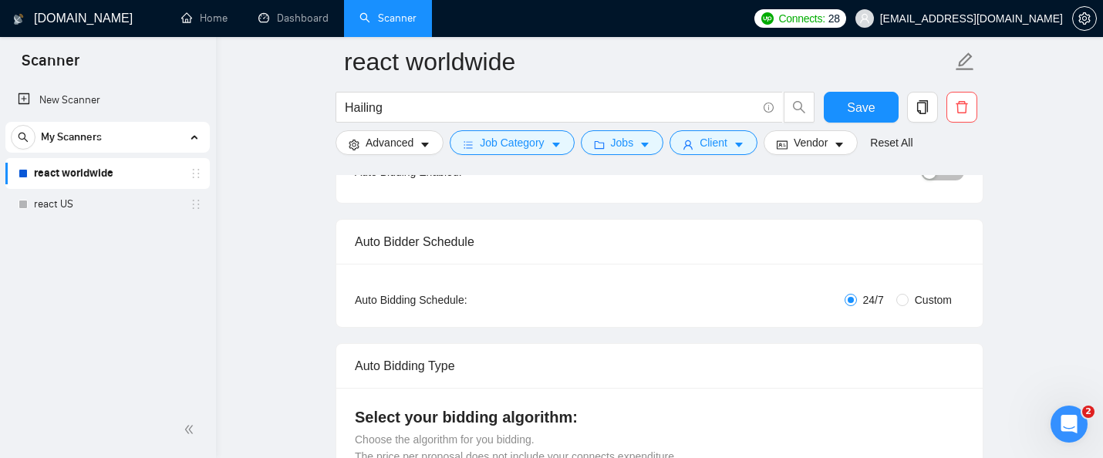
scroll to position [0, 0]
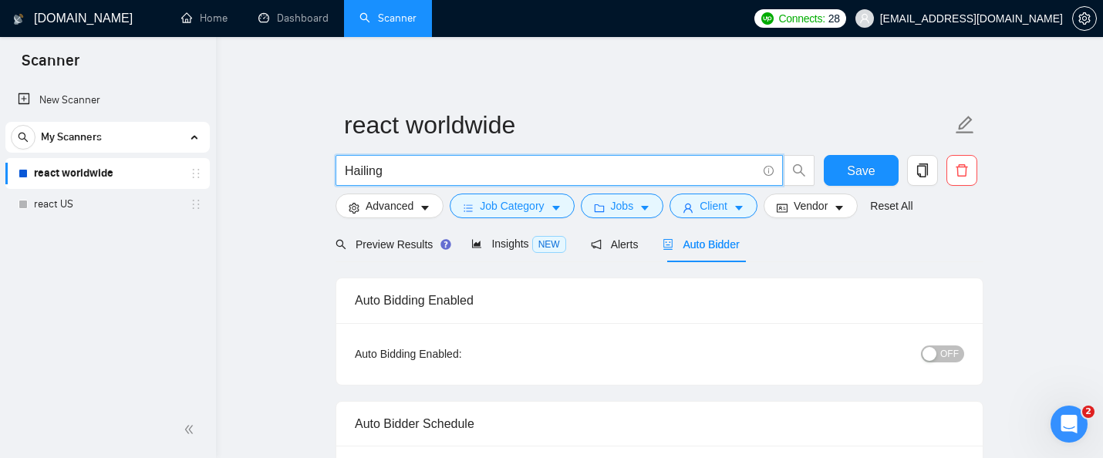
click at [416, 173] on input "Hailing" at bounding box center [551, 170] width 412 height 19
type input "delivery"
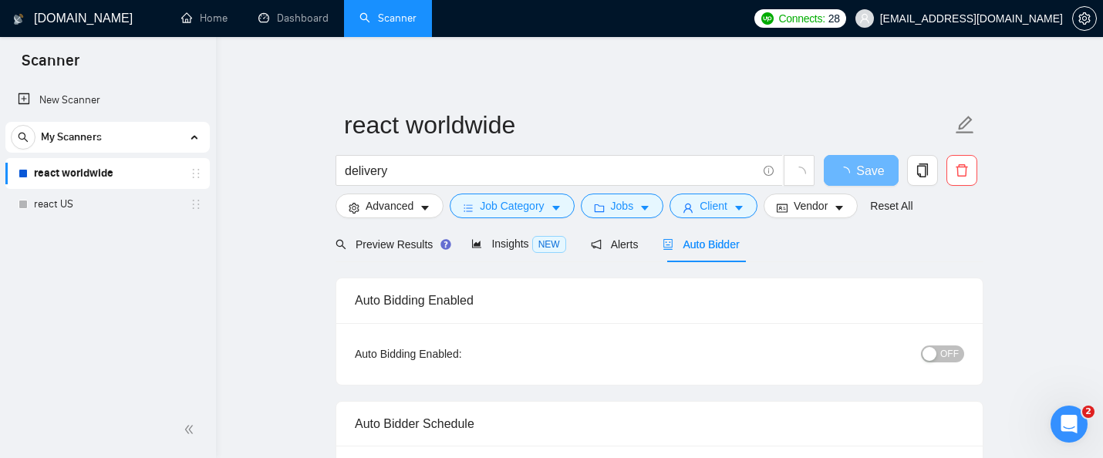
click at [511, 239] on span "Insights NEW" at bounding box center [518, 243] width 94 height 12
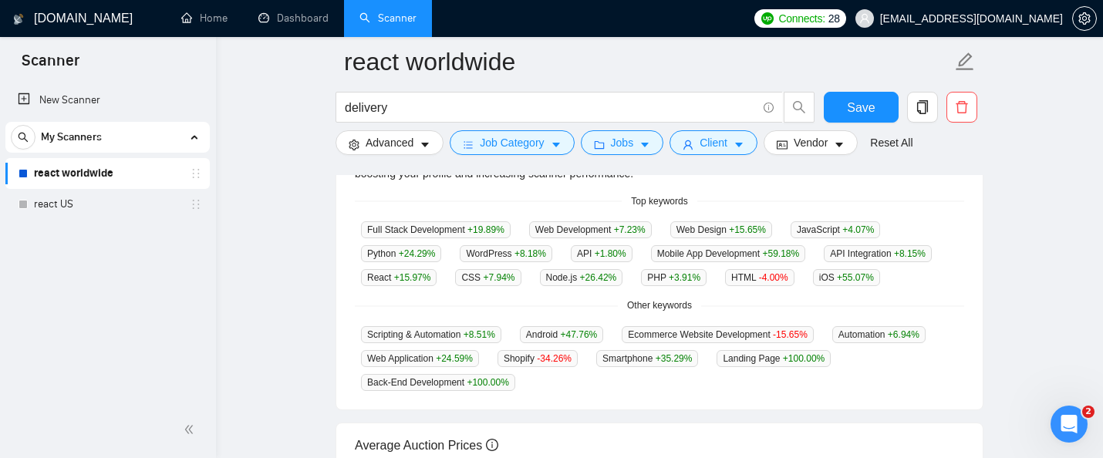
scroll to position [389, 0]
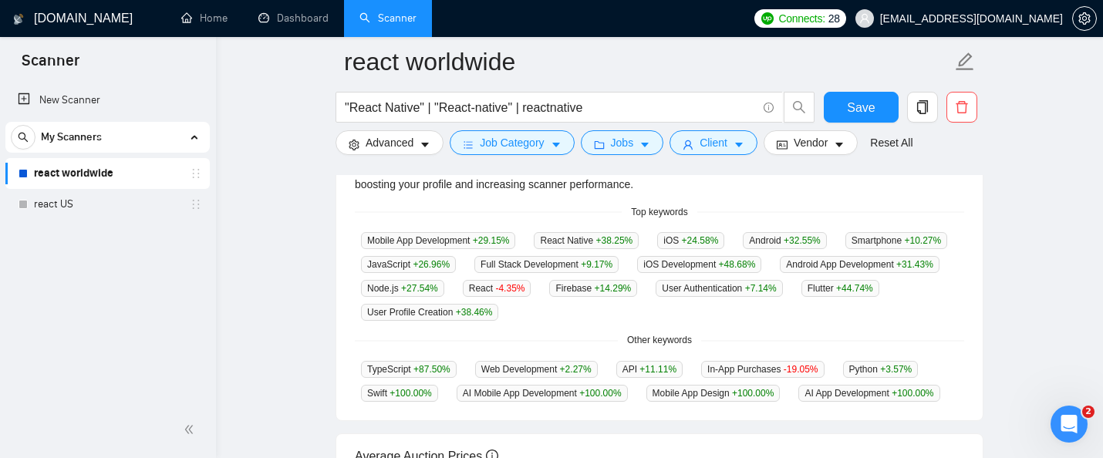
scroll to position [381, 0]
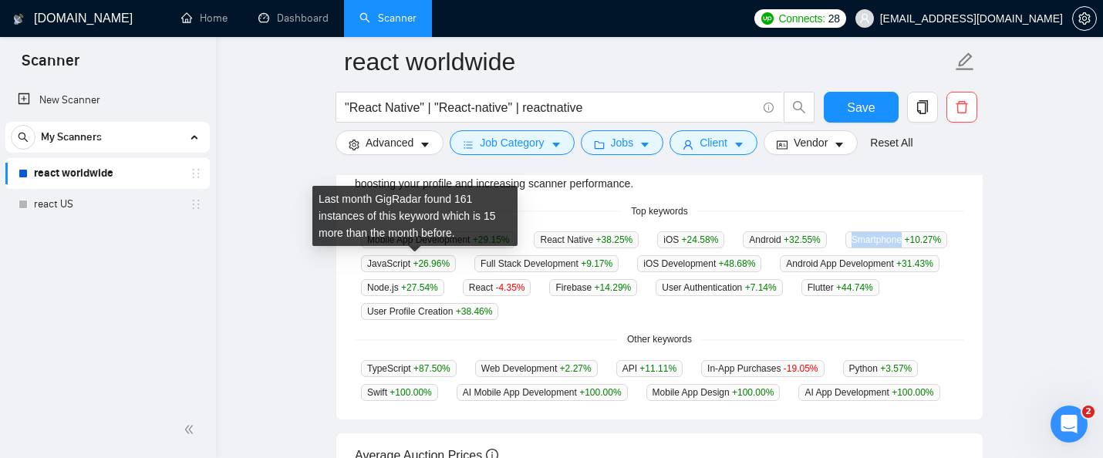
drag, startPoint x: 418, startPoint y: 264, endPoint x: 362, endPoint y: 263, distance: 55.5
click at [845, 248] on span "Smartphone +10.27 %" at bounding box center [896, 239] width 102 height 17
copy span "Smartphone"
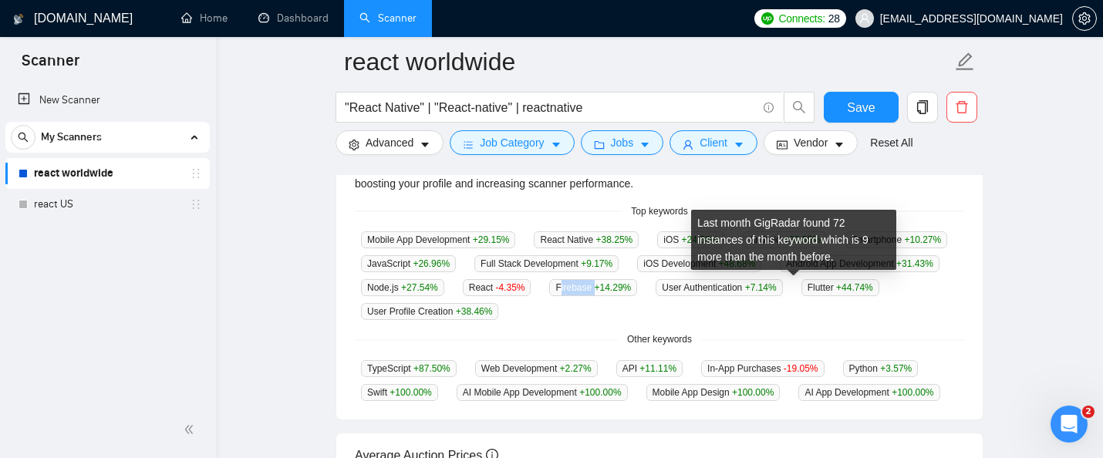
drag, startPoint x: 757, startPoint y: 285, endPoint x: 792, endPoint y: 286, distance: 34.7
click at [637, 286] on span "Firebase +14.29 %" at bounding box center [593, 287] width 88 height 17
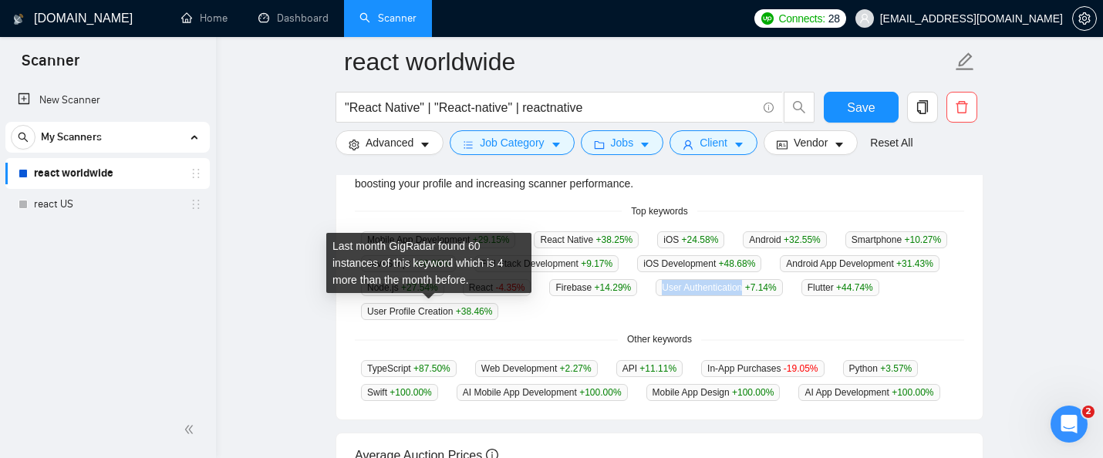
drag, startPoint x: 454, startPoint y: 309, endPoint x: 367, endPoint y: 310, distance: 87.1
click at [655, 296] on span "User Authentication +7.14 %" at bounding box center [718, 287] width 126 height 17
copy span "User Authentication"
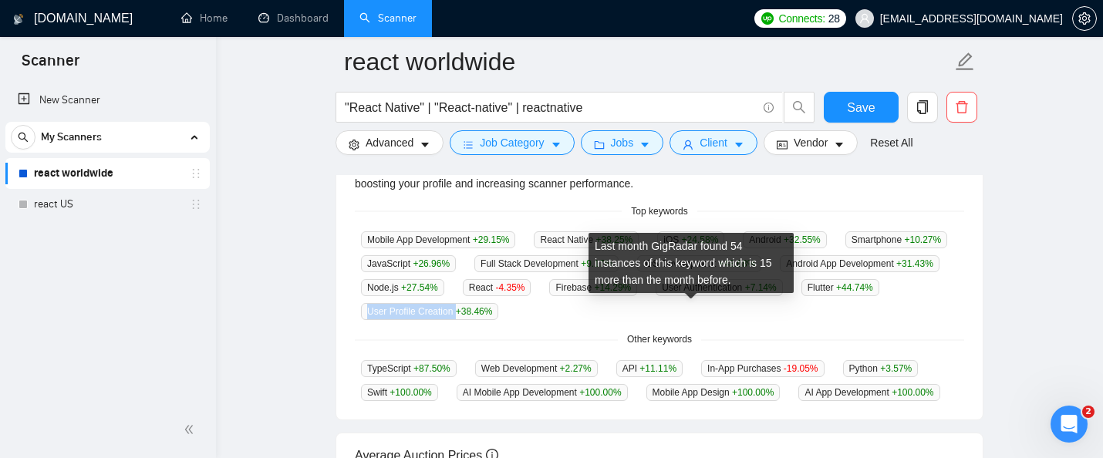
drag, startPoint x: 623, startPoint y: 311, endPoint x: 716, endPoint y: 308, distance: 92.6
click at [498, 308] on span "User Profile Creation +38.46 %" at bounding box center [429, 311] width 137 height 17
copy span "User Profile Creation"
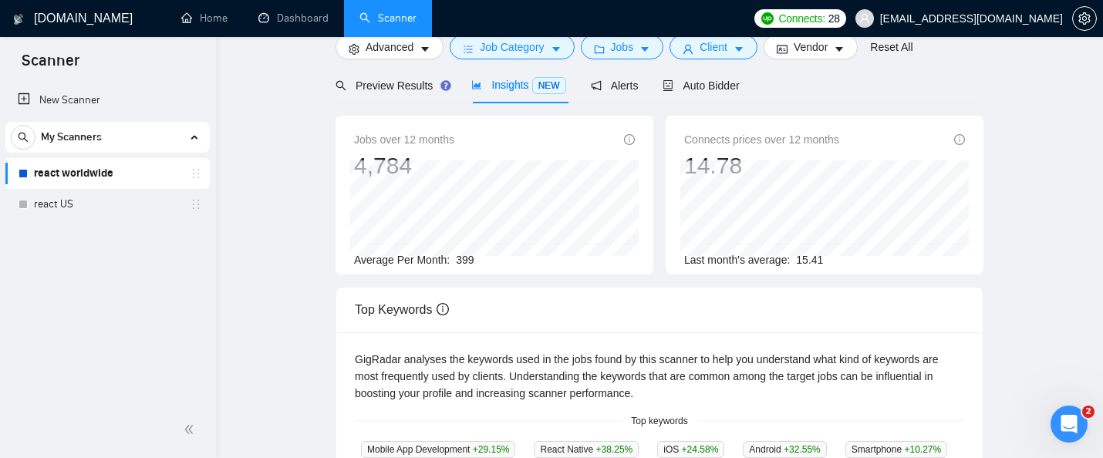
scroll to position [0, 0]
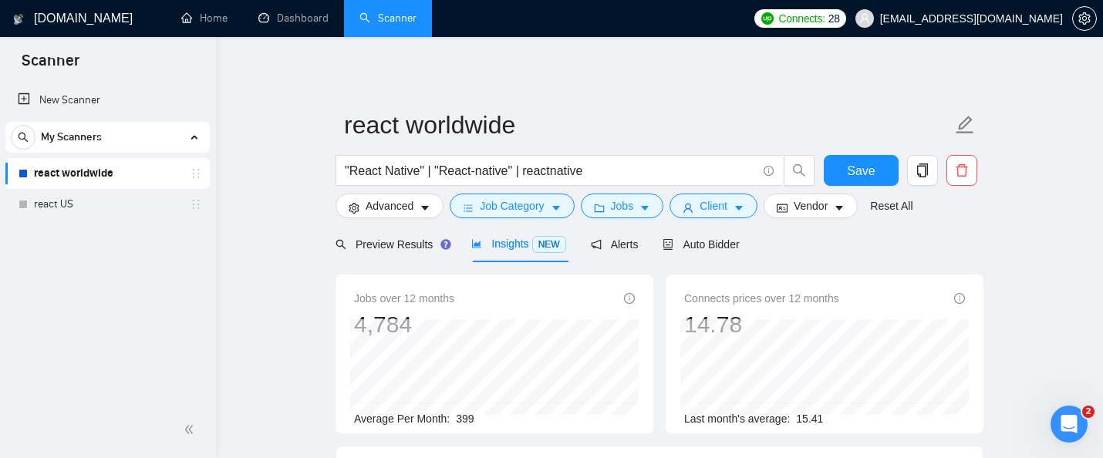
click at [504, 244] on span "Insights NEW" at bounding box center [518, 243] width 94 height 12
click at [396, 242] on span "Preview Results" at bounding box center [390, 244] width 111 height 12
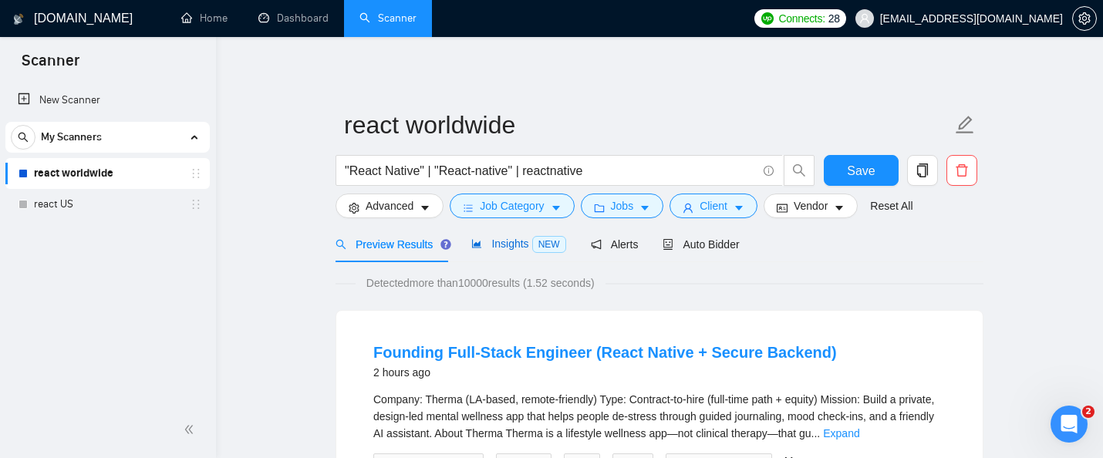
click at [498, 241] on span "Insights NEW" at bounding box center [518, 243] width 94 height 12
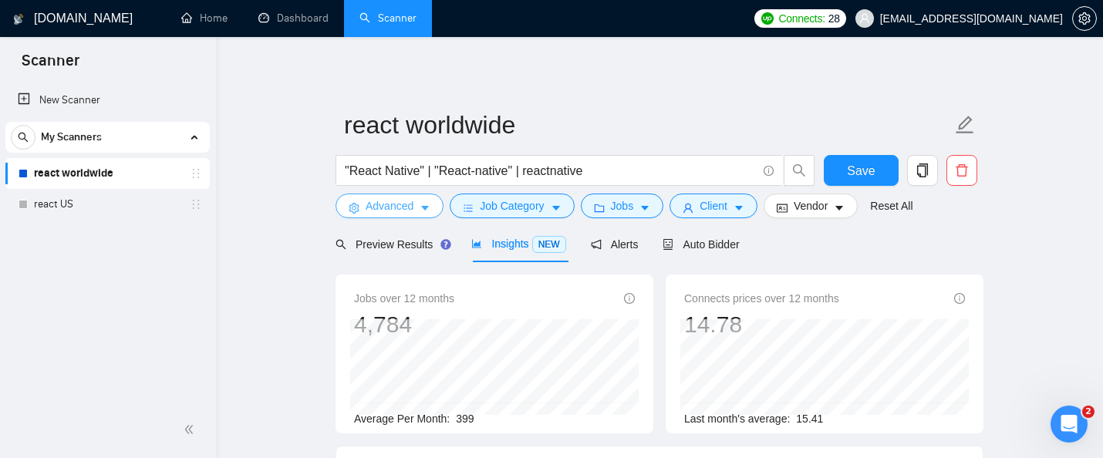
click at [396, 211] on span "Advanced" at bounding box center [389, 205] width 48 height 17
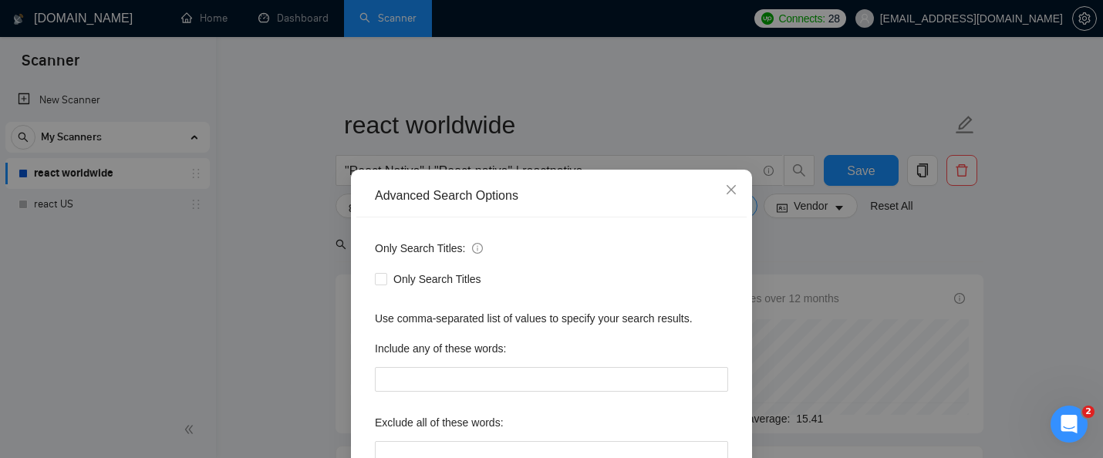
click at [284, 180] on div "Advanced Search Options Only Search Titles: Only Search Titles Use comma-separa…" at bounding box center [551, 229] width 1103 height 458
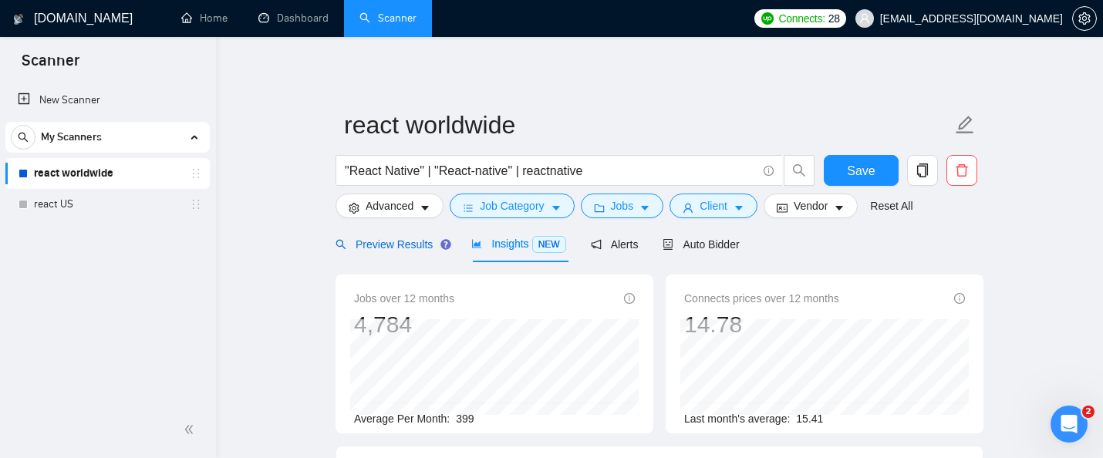
click at [375, 241] on span "Preview Results" at bounding box center [390, 244] width 111 height 12
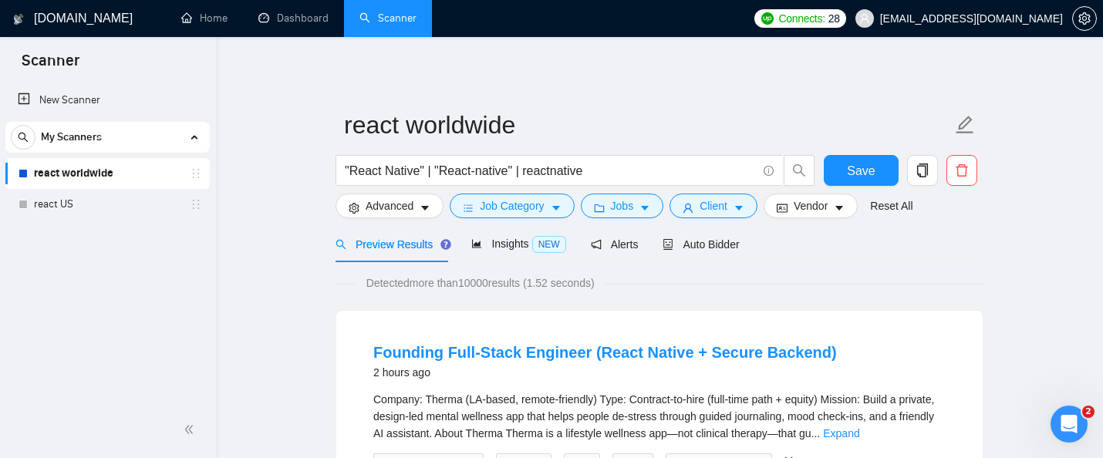
click at [136, 172] on link "react worldwide" at bounding box center [107, 173] width 146 height 31
click at [96, 204] on link "react US" at bounding box center [107, 204] width 146 height 31
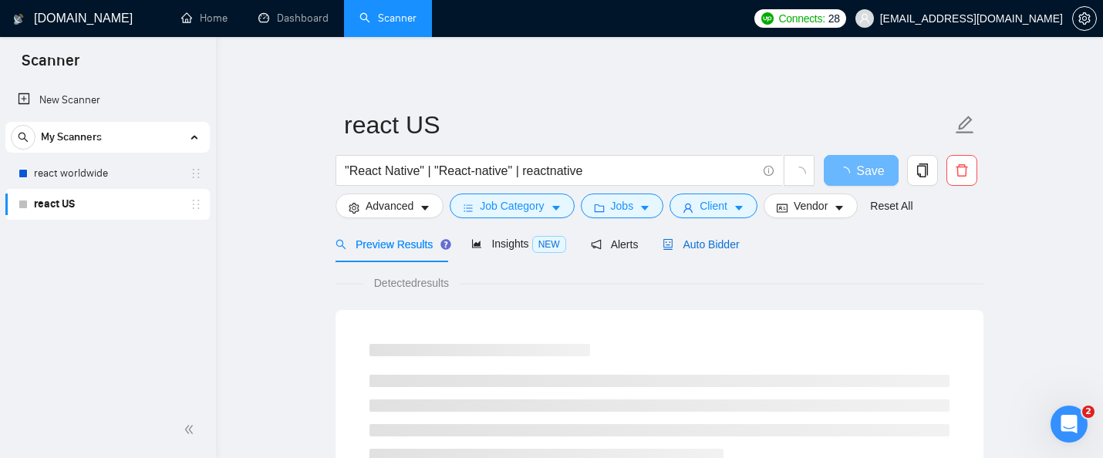
click at [705, 252] on div "Auto Bidder" at bounding box center [700, 244] width 76 height 17
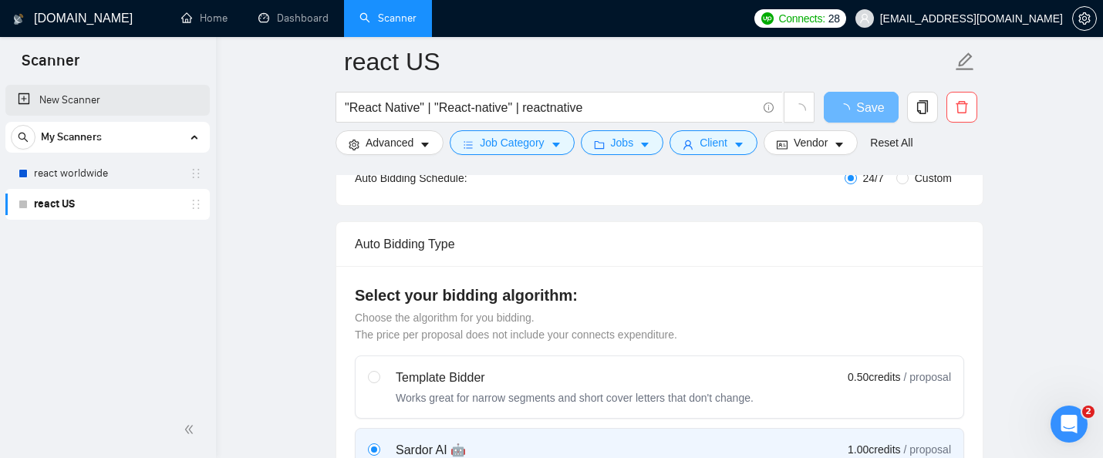
scroll to position [269, 0]
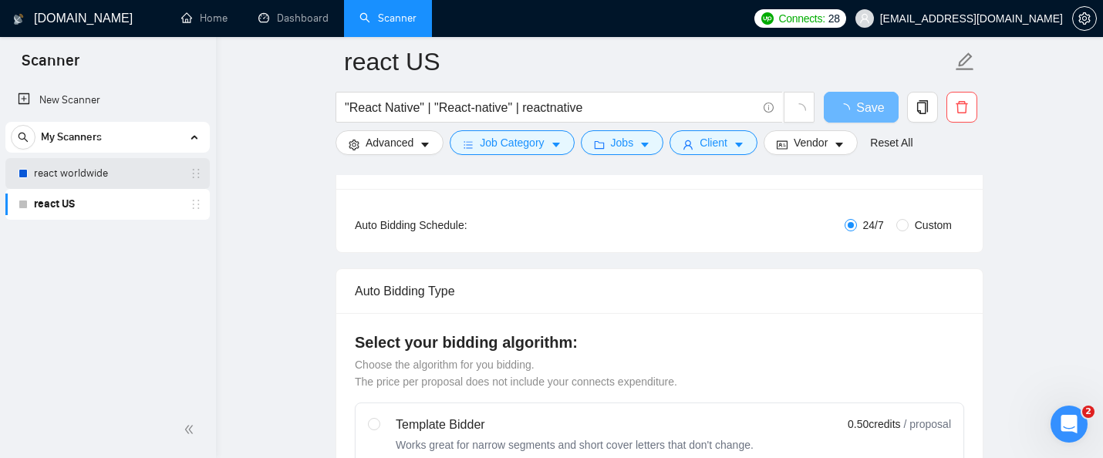
click at [70, 177] on link "react worldwide" at bounding box center [107, 173] width 146 height 31
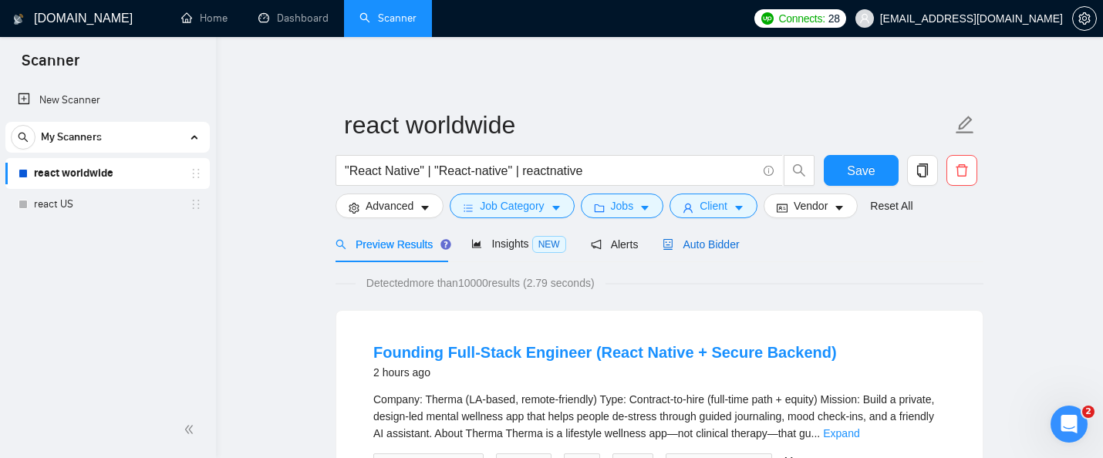
click at [721, 240] on span "Auto Bidder" at bounding box center [700, 244] width 76 height 12
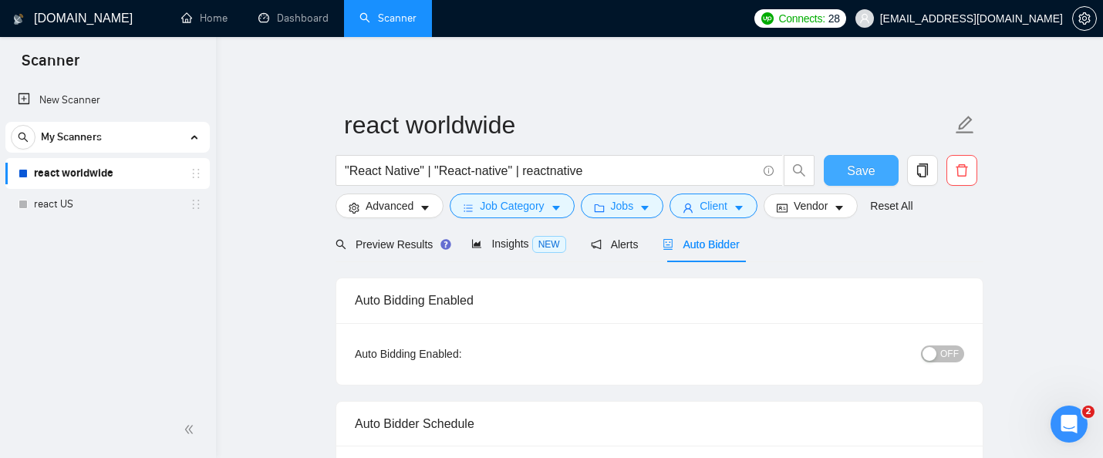
click at [855, 162] on span "Save" at bounding box center [861, 170] width 28 height 19
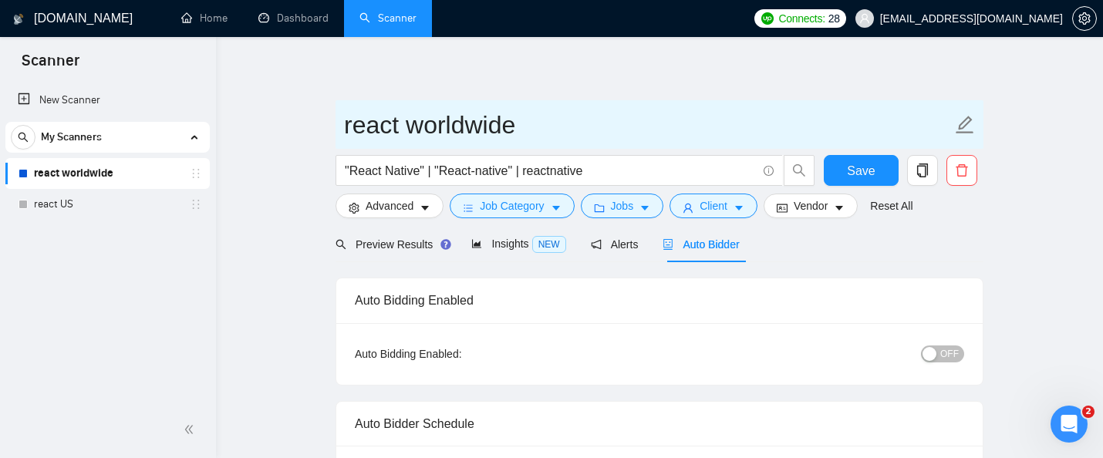
click at [513, 122] on input "react worldwide" at bounding box center [648, 125] width 608 height 39
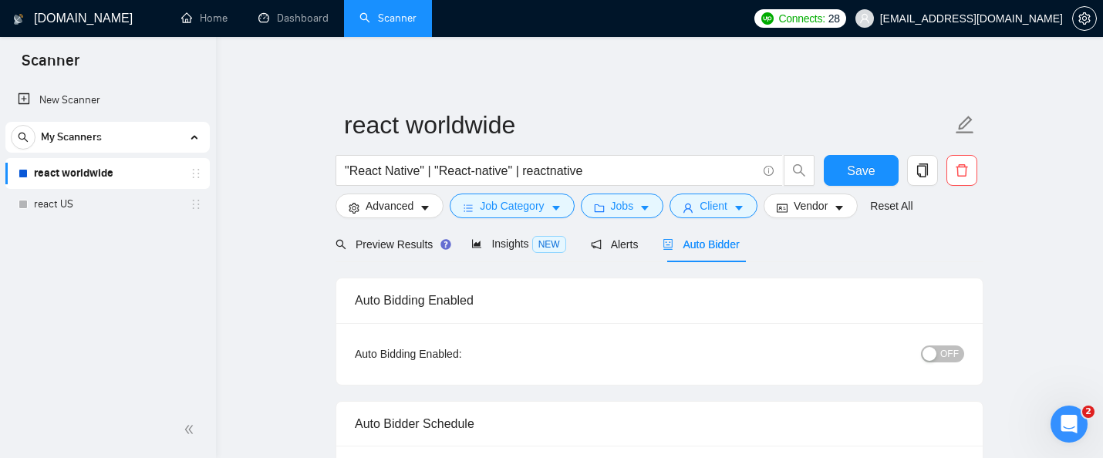
click at [407, 359] on div "Auto Bidding Enabled:" at bounding box center [456, 353] width 203 height 17
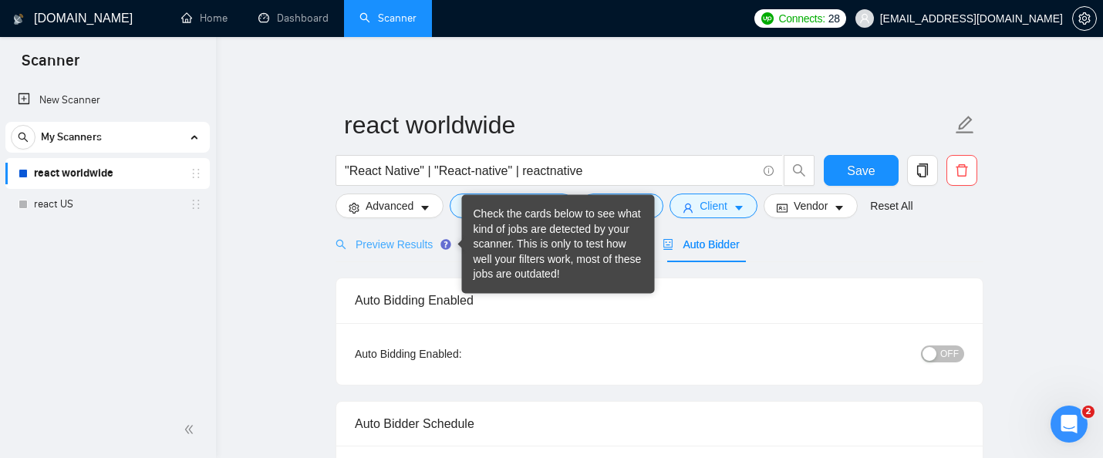
click at [496, 249] on div "Check the cards below to see what kind of jobs are detected by your scanner. Th…" at bounding box center [558, 245] width 170 height 76
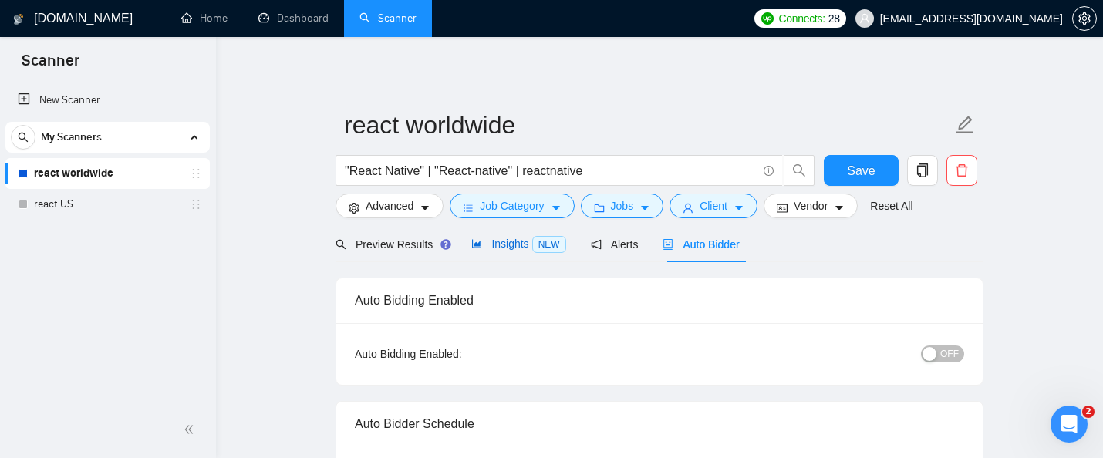
click at [487, 246] on span "Insights NEW" at bounding box center [518, 243] width 94 height 12
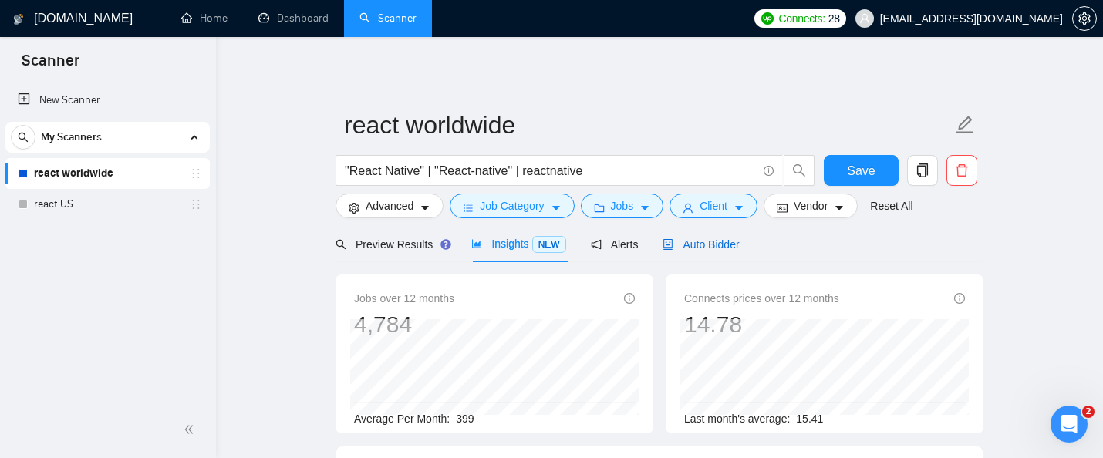
click at [715, 240] on span "Auto Bidder" at bounding box center [700, 244] width 76 height 12
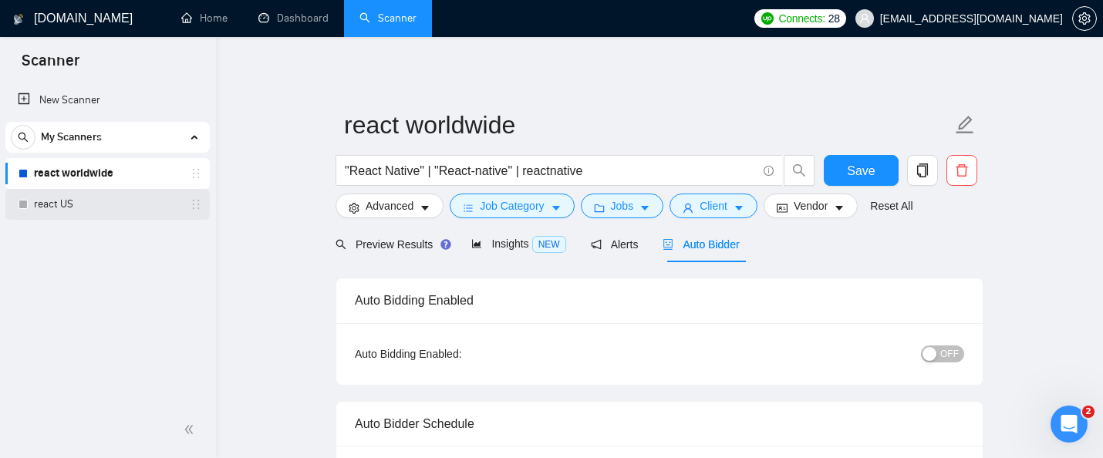
click at [123, 195] on link "react US" at bounding box center [107, 204] width 146 height 31
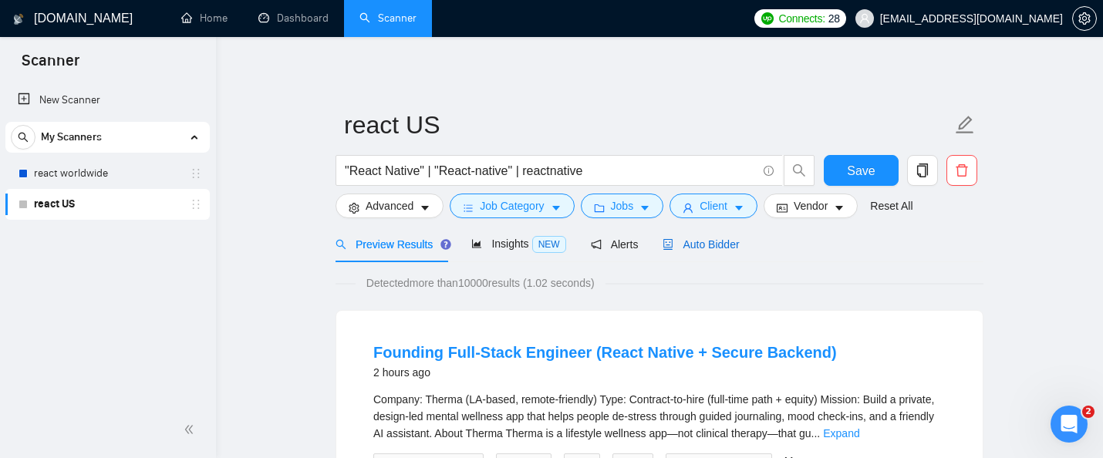
click at [699, 245] on span "Auto Bidder" at bounding box center [700, 244] width 76 height 12
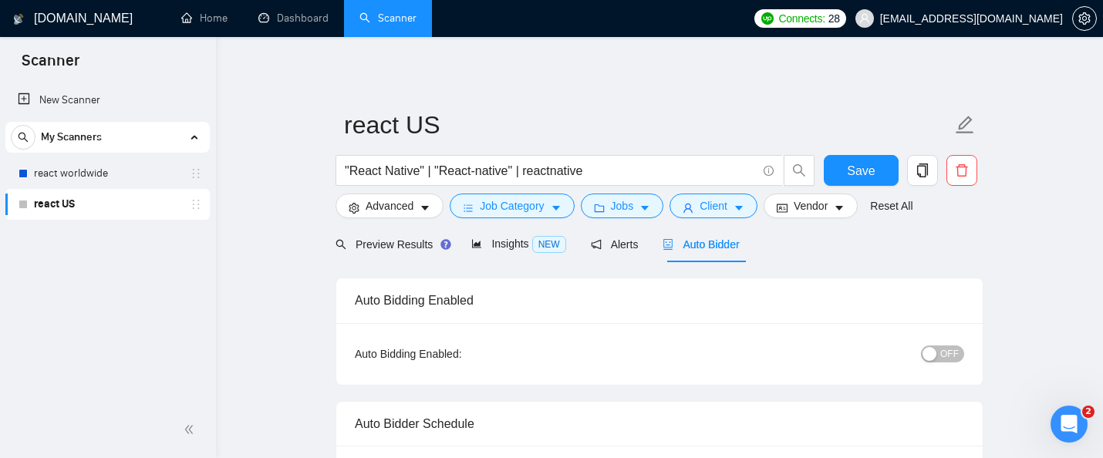
click at [694, 280] on div "Auto Bidding Enabled" at bounding box center [659, 300] width 609 height 44
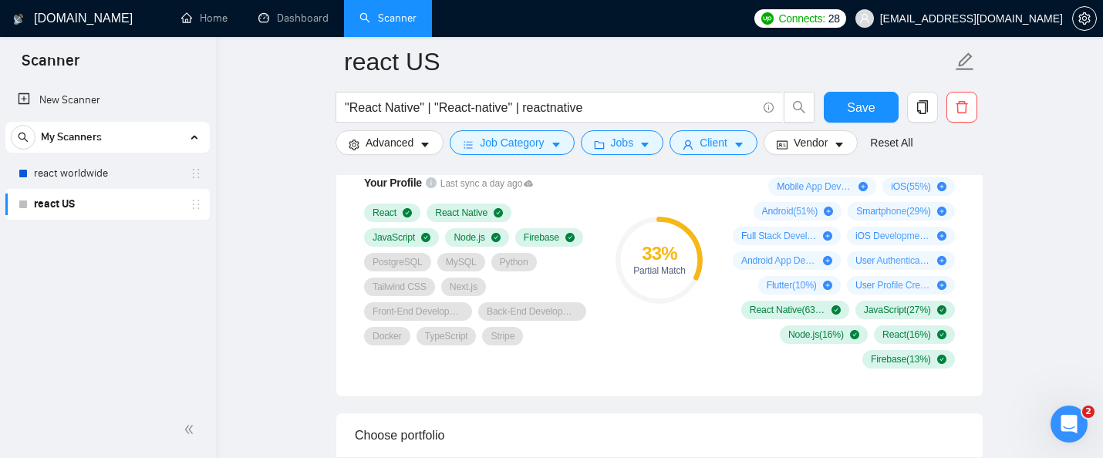
scroll to position [1130, 0]
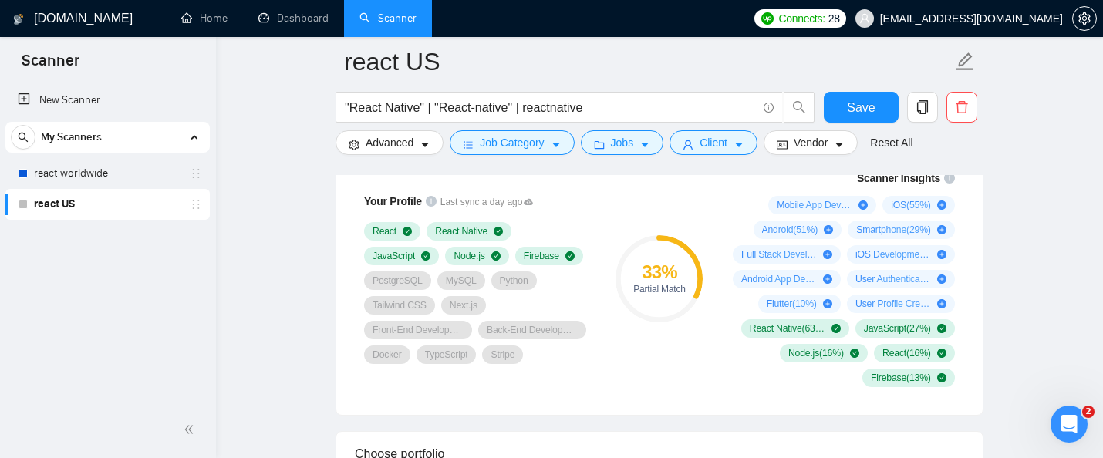
click at [650, 387] on div "33 % Partial Match" at bounding box center [659, 278] width 103 height 236
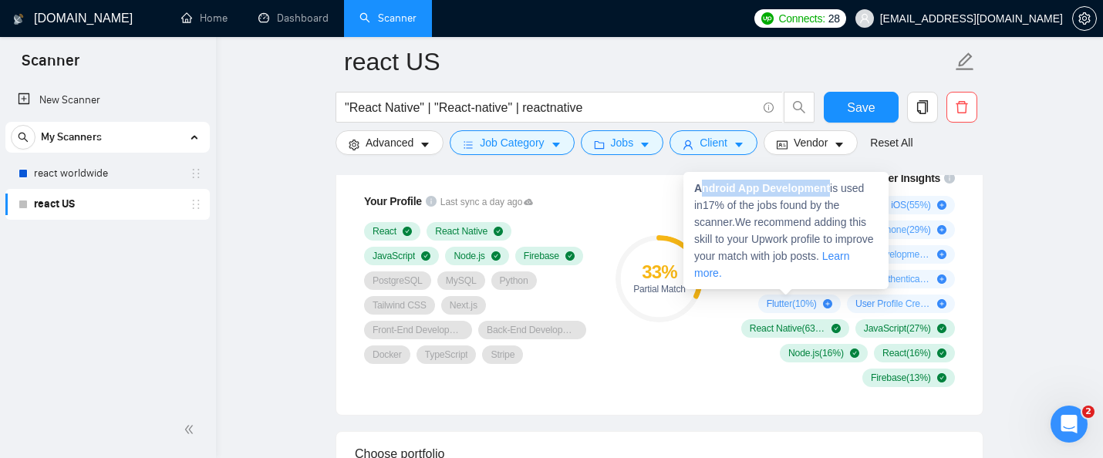
drag, startPoint x: 833, startPoint y: 192, endPoint x: 702, endPoint y: 185, distance: 131.3
click at [702, 185] on span "Android App Development is used in 17 % of the jobs found by the scanner. We re…" at bounding box center [784, 230] width 180 height 97
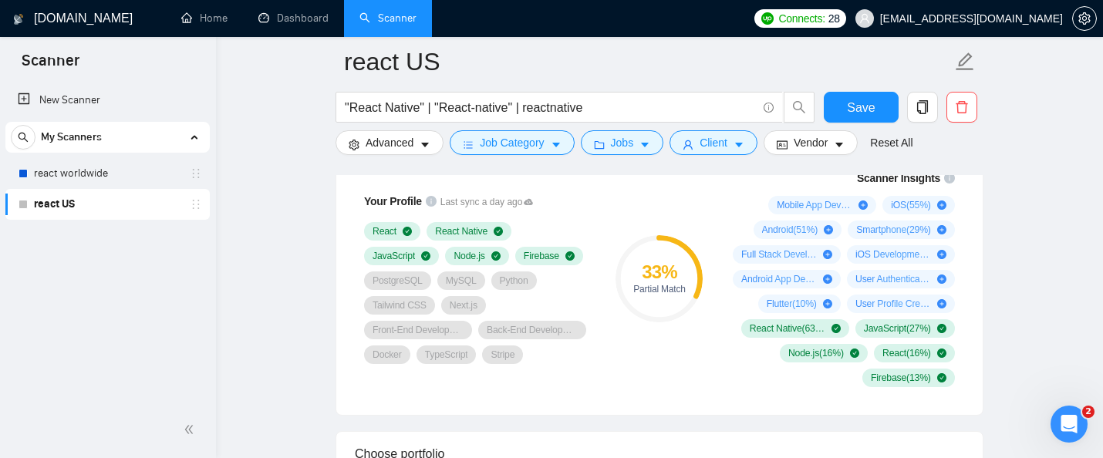
click at [705, 379] on div "33 % Partial Match" at bounding box center [659, 278] width 103 height 236
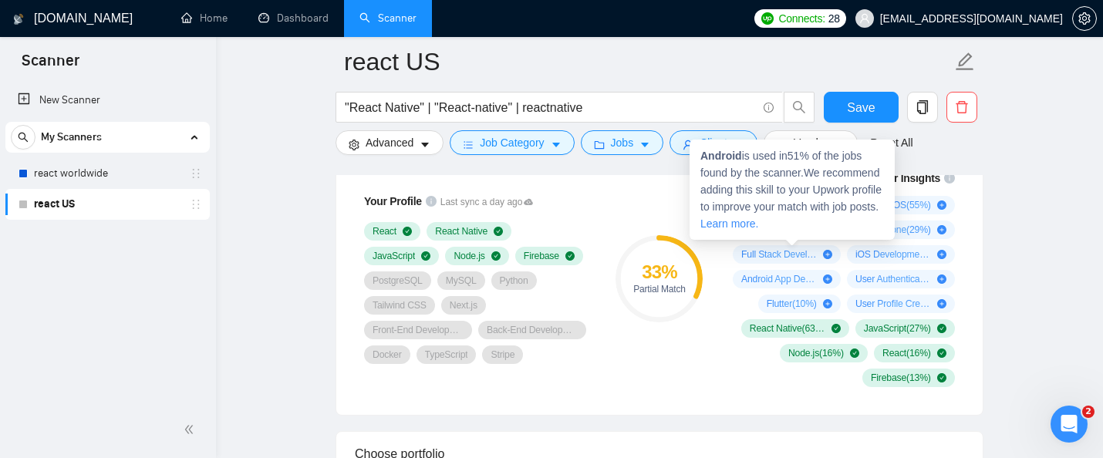
click at [772, 236] on span "Android ( 51 %)" at bounding box center [790, 230] width 56 height 12
click at [729, 159] on strong "Android" at bounding box center [721, 156] width 42 height 12
copy strong "Android"
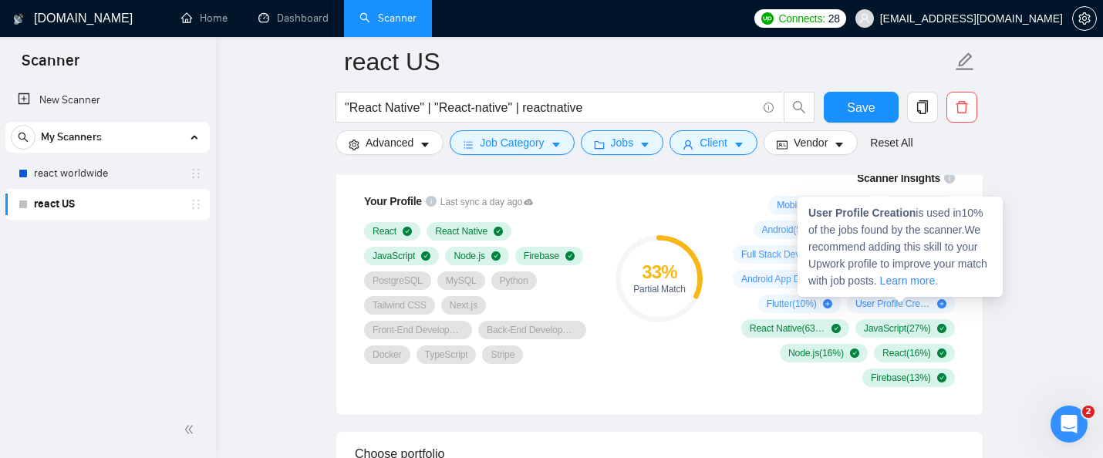
click at [871, 214] on strong "User Profile Creation" at bounding box center [861, 213] width 107 height 12
drag, startPoint x: 918, startPoint y: 211, endPoint x: 810, endPoint y: 210, distance: 108.7
click at [810, 210] on span "User Profile Creation is used in 10 % of the jobs found by the scanner. We reco…" at bounding box center [897, 247] width 179 height 80
copy strong "User Profile Creation"
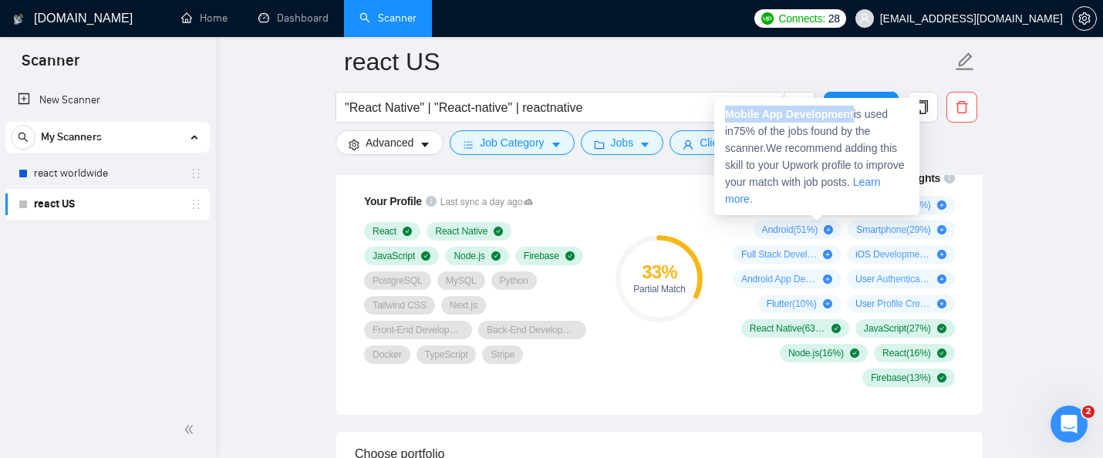
drag, startPoint x: 857, startPoint y: 116, endPoint x: 726, endPoint y: 114, distance: 131.1
click at [726, 114] on span "Mobile App Development is used in 75 % of the jobs found by the scanner. We rec…" at bounding box center [815, 156] width 180 height 97
copy strong "Mobile App Development"
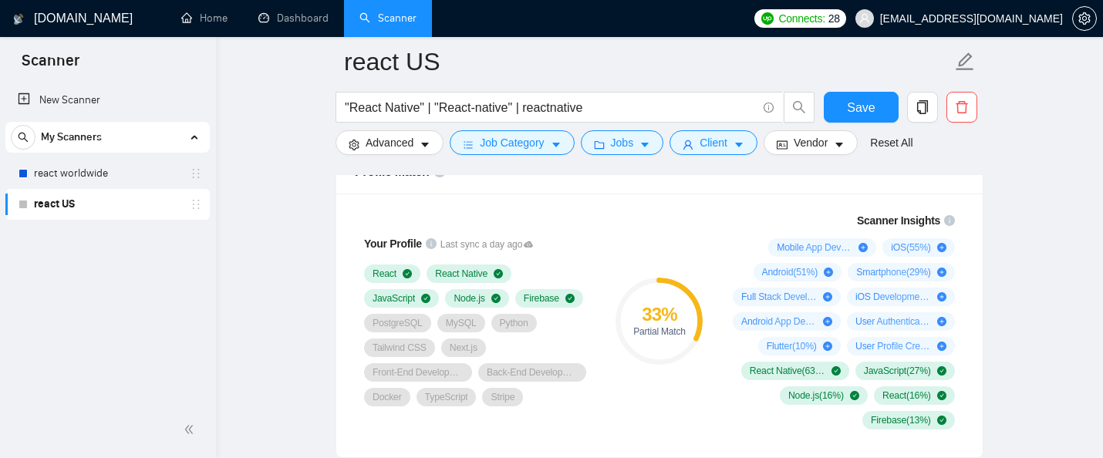
scroll to position [1086, 0]
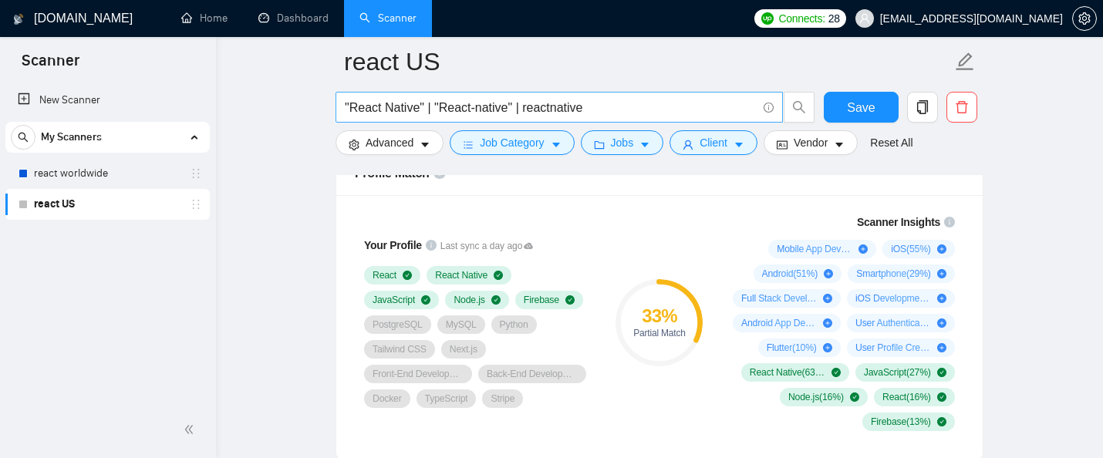
click at [602, 110] on input ""React Native" | "React-native" | reactnative" at bounding box center [551, 107] width 412 height 19
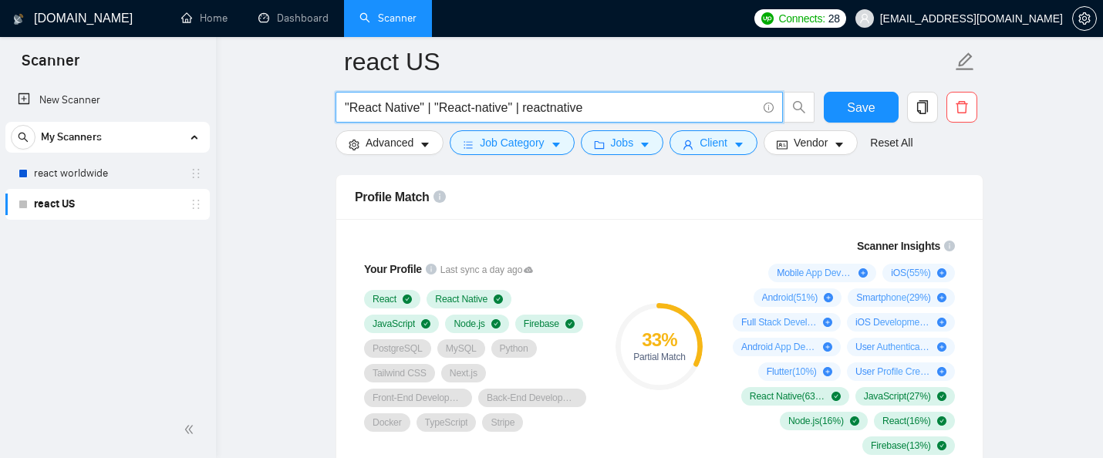
scroll to position [1030, 0]
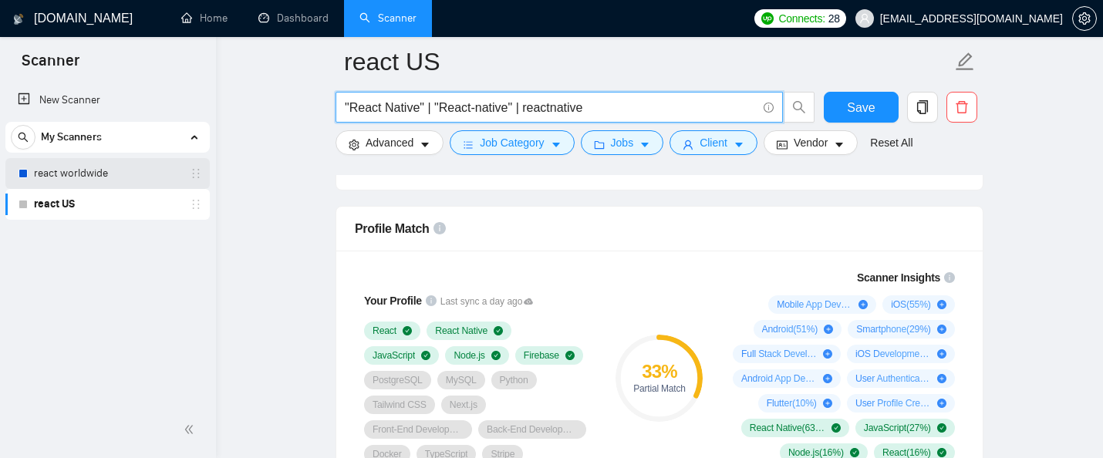
click at [118, 166] on link "react worldwide" at bounding box center [107, 173] width 146 height 31
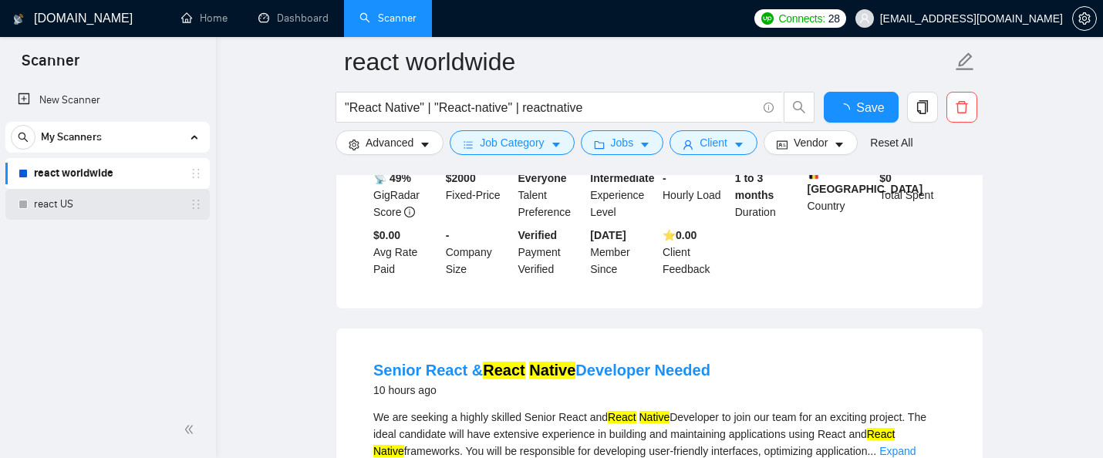
scroll to position [1030, 0]
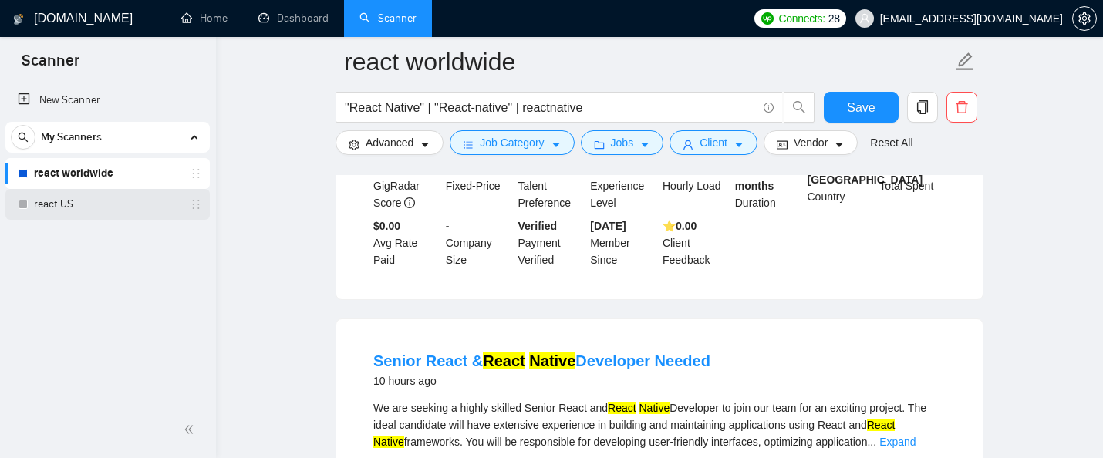
click at [102, 205] on link "react US" at bounding box center [107, 204] width 146 height 31
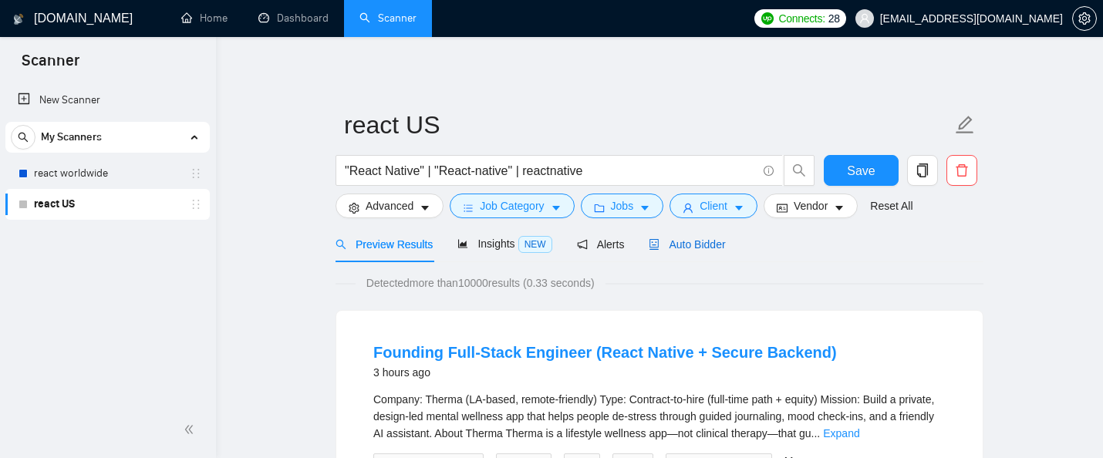
click at [709, 242] on span "Auto Bidder" at bounding box center [686, 244] width 76 height 12
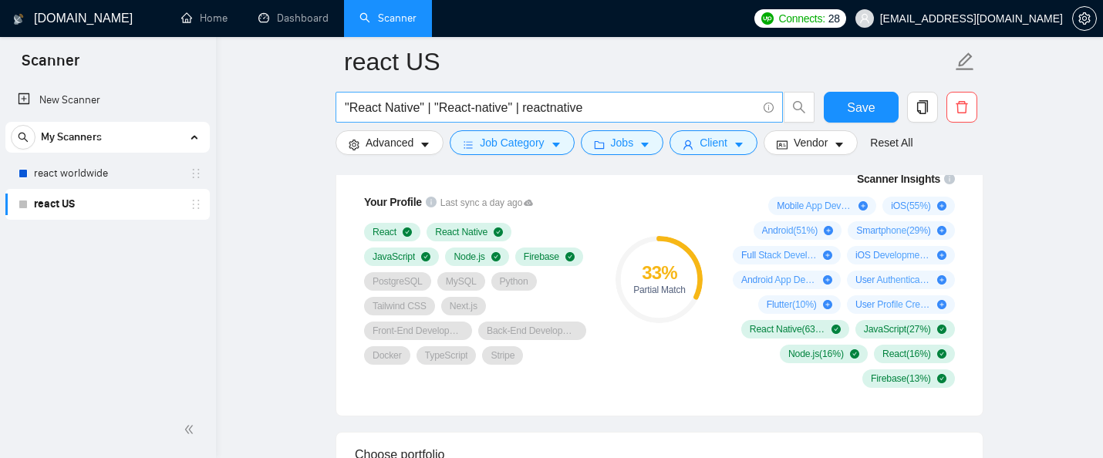
scroll to position [1120, 0]
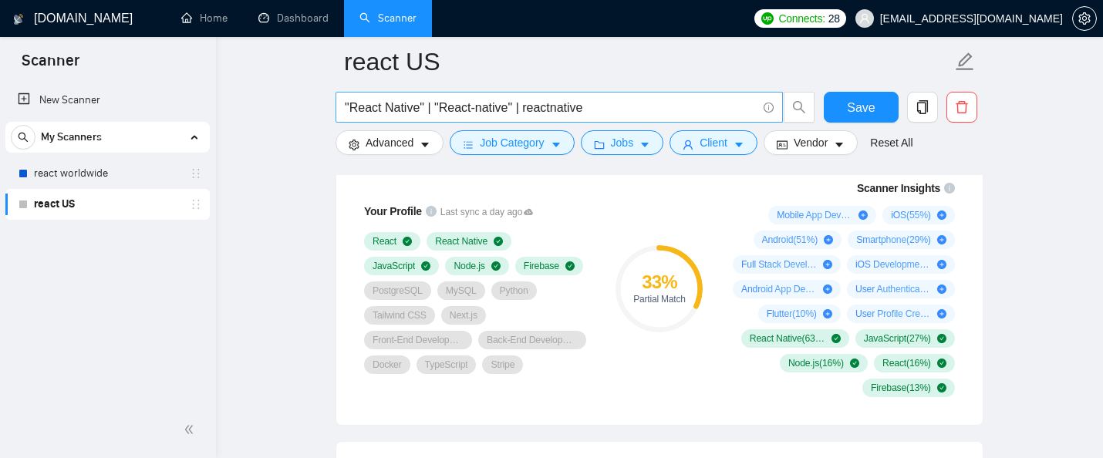
click at [636, 113] on input ""React Native" | "React-native" | reactnative" at bounding box center [551, 107] width 412 height 19
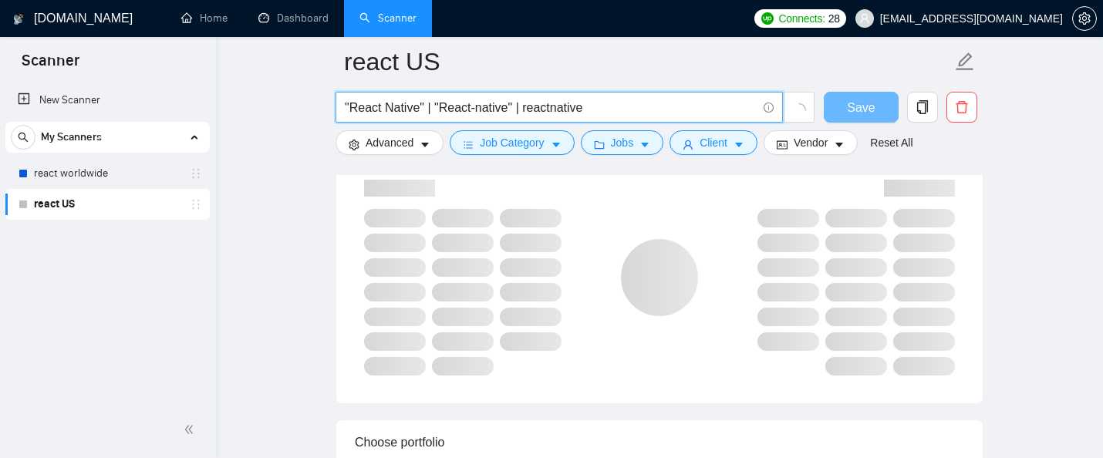
type input ""React Native" | "React-native" | reactnative"
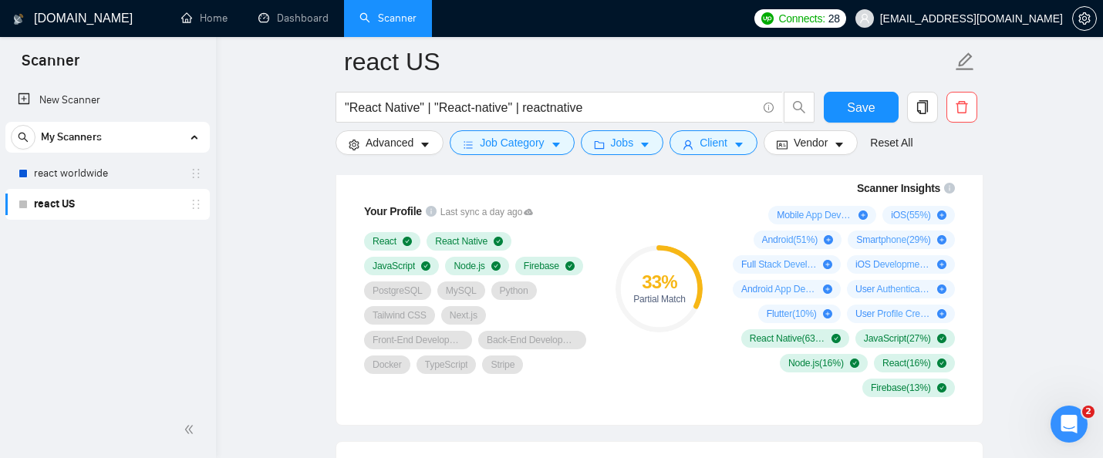
click at [658, 291] on div "33 %" at bounding box center [658, 282] width 87 height 19
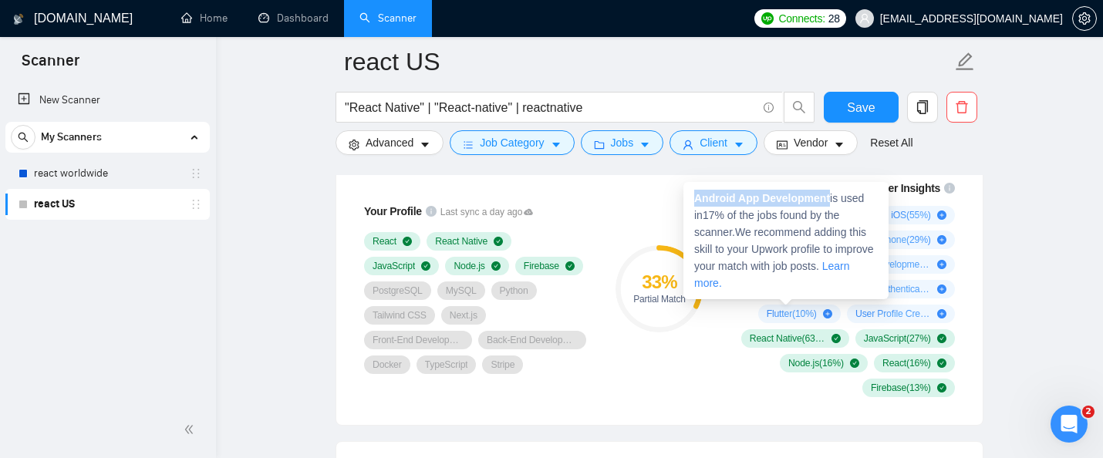
drag, startPoint x: 833, startPoint y: 198, endPoint x: 688, endPoint y: 202, distance: 145.8
click at [688, 202] on div "Android App Development is used in 17 % of the jobs found by the scanner. We re…" at bounding box center [785, 240] width 205 height 117
copy strong "Android App Development"
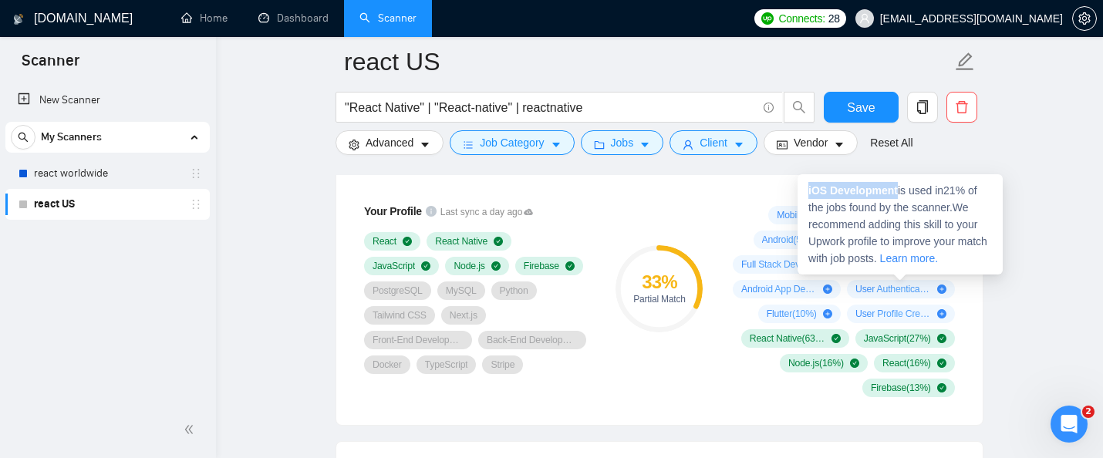
drag, startPoint x: 898, startPoint y: 191, endPoint x: 806, endPoint y: 193, distance: 91.8
click at [806, 194] on div "iOS Development is used in 21 % of the jobs found by the scanner. We recommend …" at bounding box center [899, 224] width 205 height 100
copy strong "iOS Development"
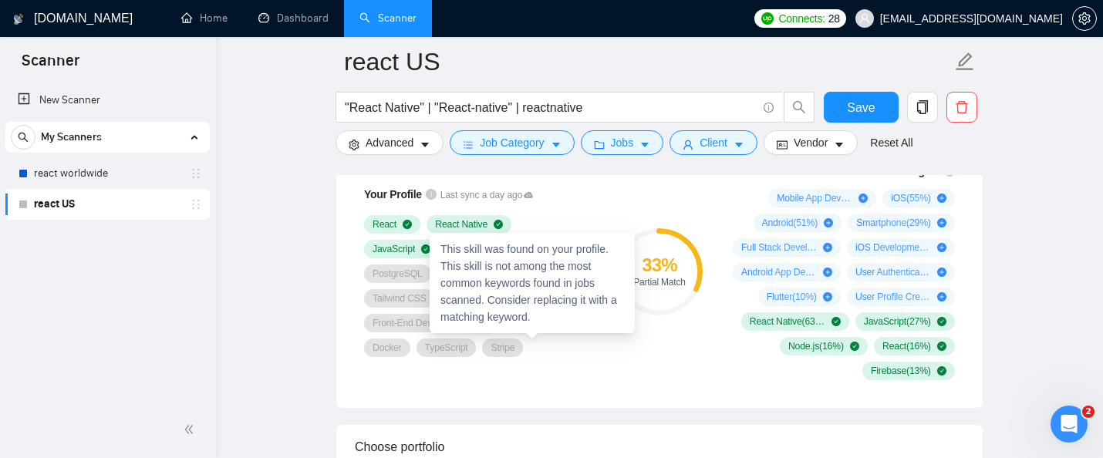
scroll to position [1132, 0]
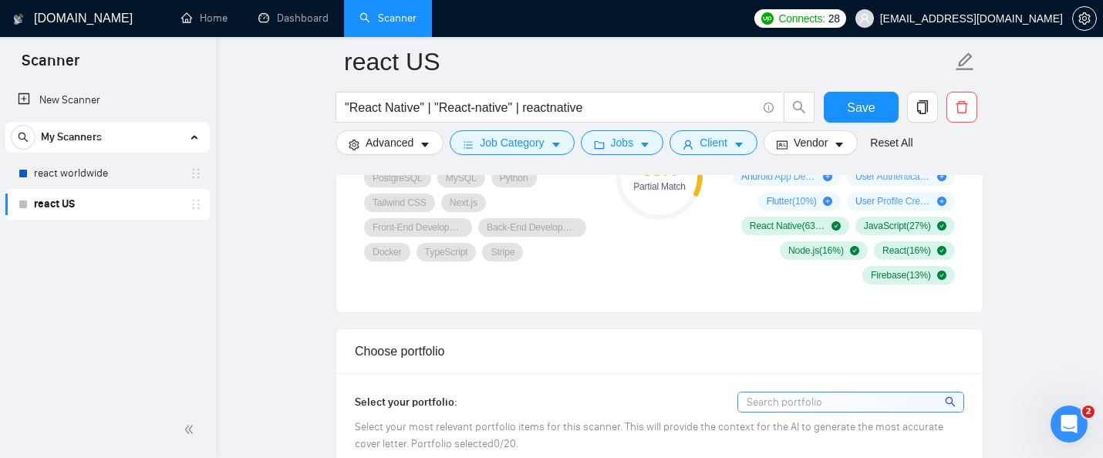
scroll to position [1192, 0]
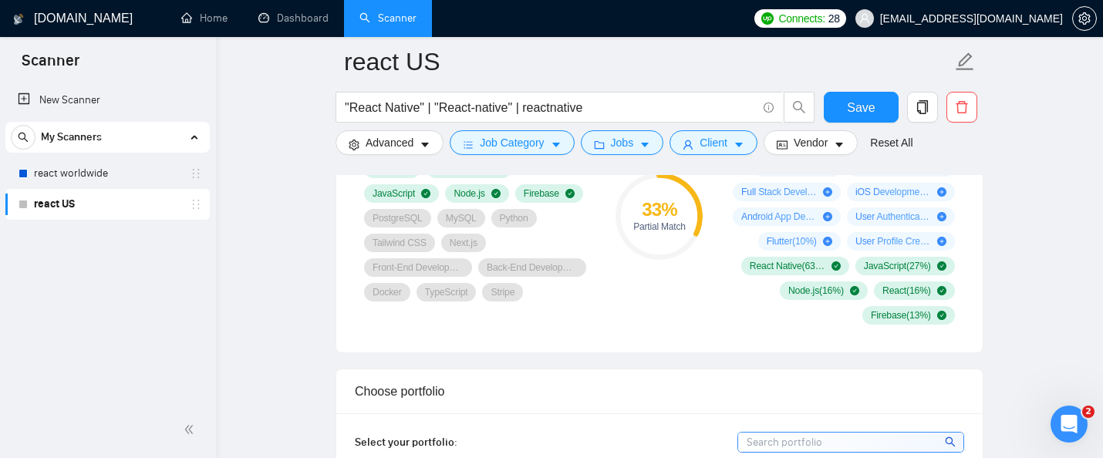
click at [427, 334] on div "Your Profile Last sync a day ago React React Native JavaScript Node.js Firebase…" at bounding box center [477, 216] width 259 height 236
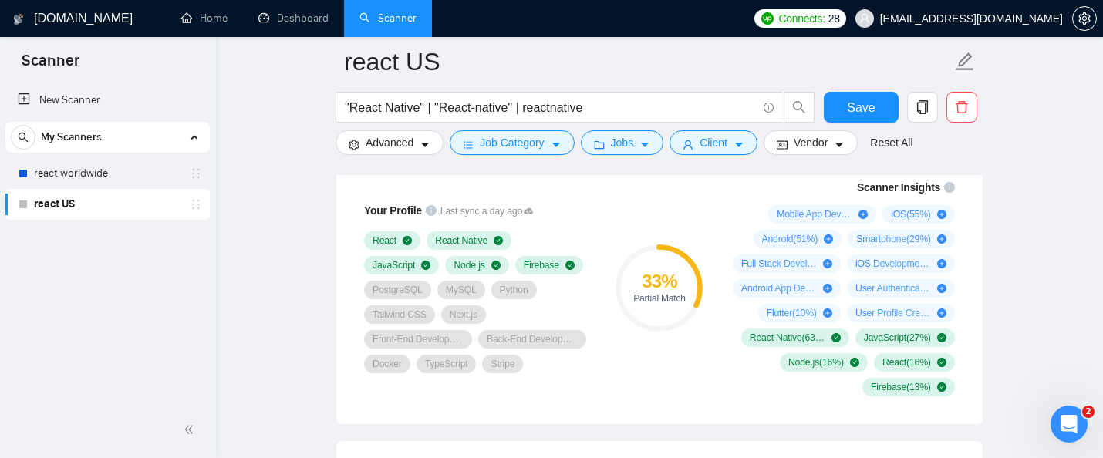
scroll to position [1135, 0]
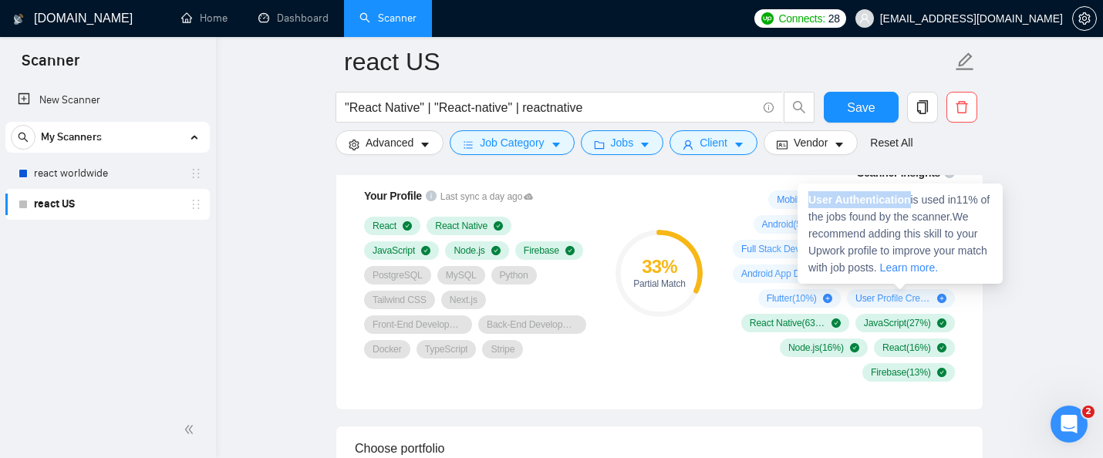
drag, startPoint x: 911, startPoint y: 202, endPoint x: 809, endPoint y: 198, distance: 102.6
click at [809, 198] on strong "User Authentication" at bounding box center [859, 200] width 103 height 12
copy strong "User Authentication"
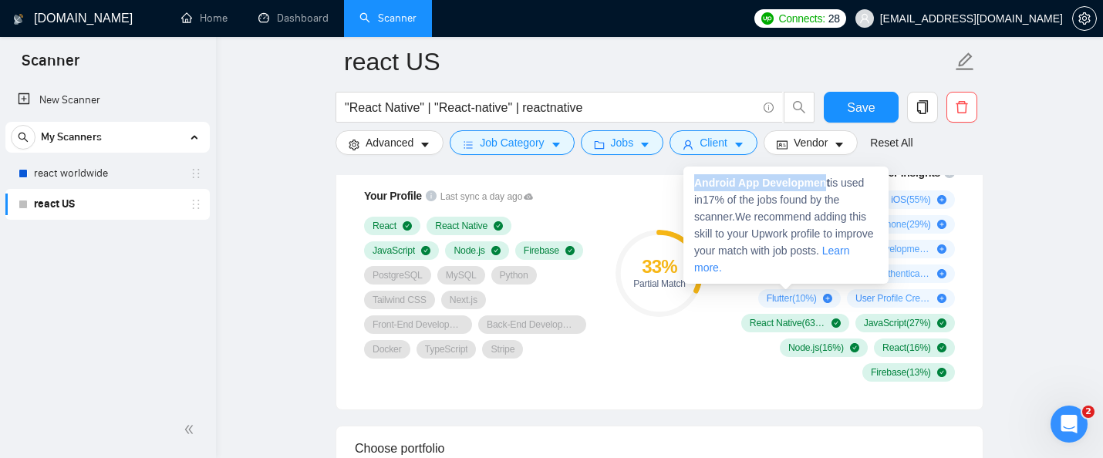
drag, startPoint x: 831, startPoint y: 182, endPoint x: 695, endPoint y: 182, distance: 136.5
click at [695, 182] on strong "Android App Development" at bounding box center [762, 183] width 136 height 12
copy strong "Android App Developmen"
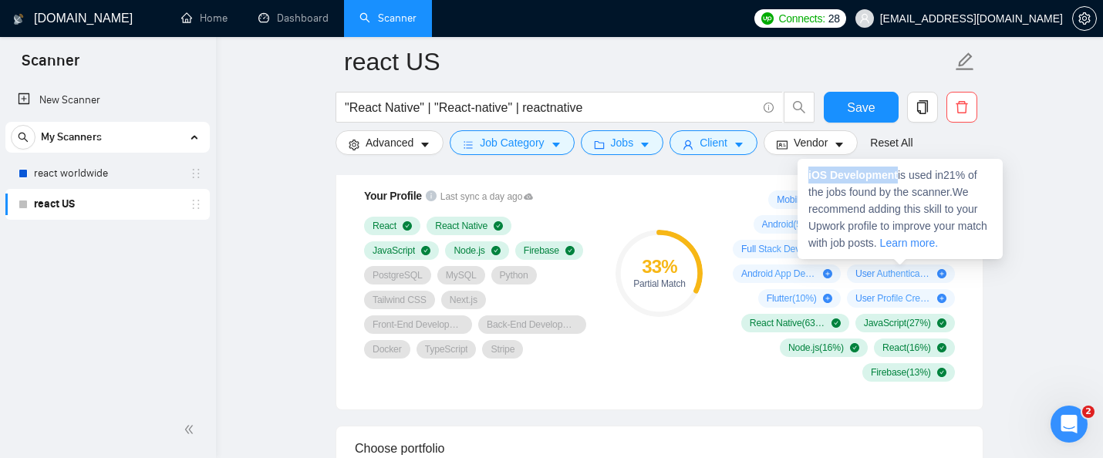
drag, startPoint x: 901, startPoint y: 176, endPoint x: 805, endPoint y: 174, distance: 95.6
click at [805, 174] on div "iOS Development is used in 21 % of the jobs found by the scanner. We recommend …" at bounding box center [899, 209] width 205 height 100
copy strong "iOS Development"
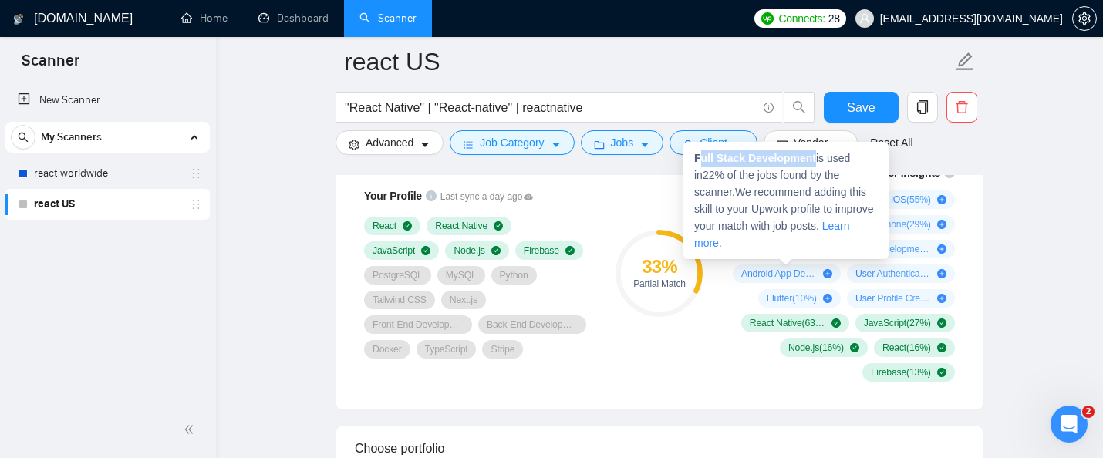
drag, startPoint x: 819, startPoint y: 160, endPoint x: 697, endPoint y: 154, distance: 122.0
click at [697, 154] on span "Full Stack Development is used in 22 % of the jobs found by the scanner. We rec…" at bounding box center [784, 200] width 180 height 97
click at [794, 157] on strong "Full Stack Development" at bounding box center [755, 158] width 122 height 12
drag, startPoint x: 820, startPoint y: 156, endPoint x: 695, endPoint y: 153, distance: 124.9
click at [695, 153] on span "Full Stack Development is used in 22 % of the jobs found by the scanner. We rec…" at bounding box center [784, 200] width 180 height 97
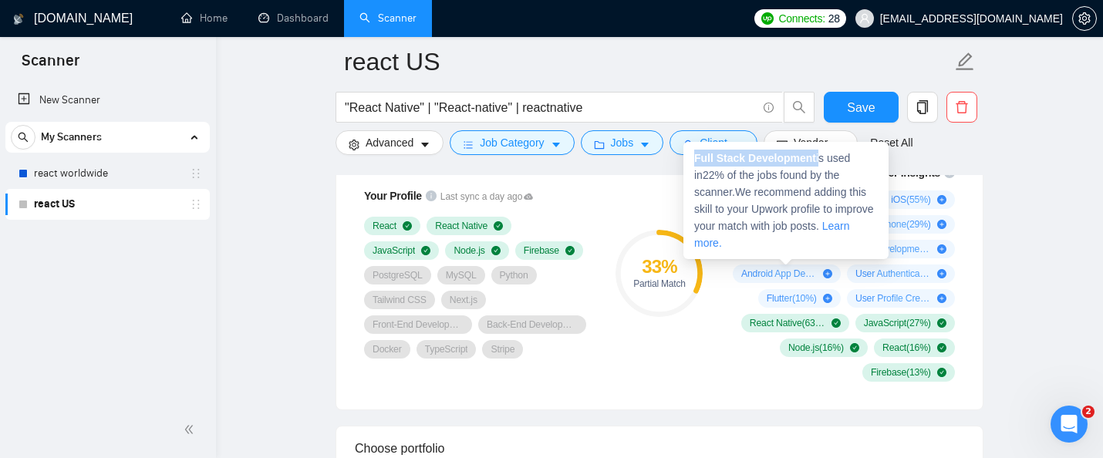
copy span "Full Stack Development"
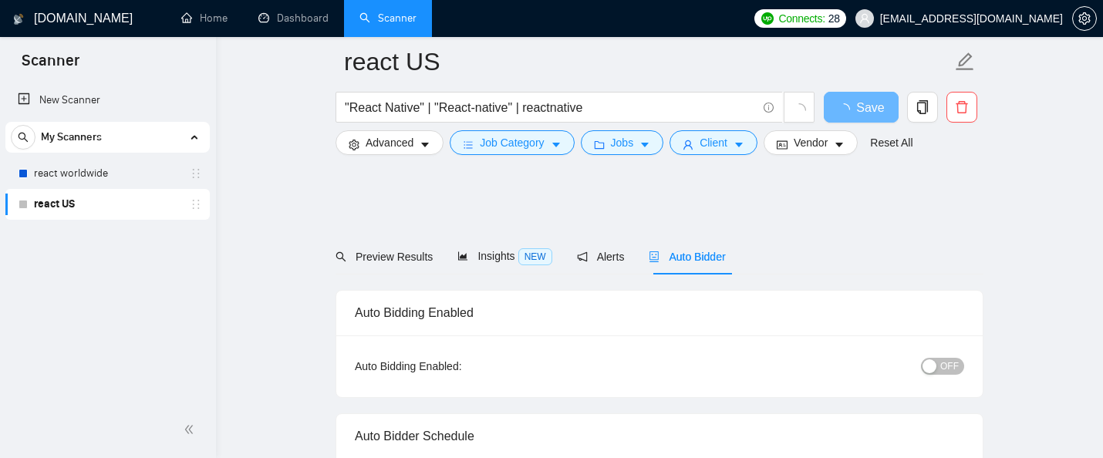
scroll to position [1135, 0]
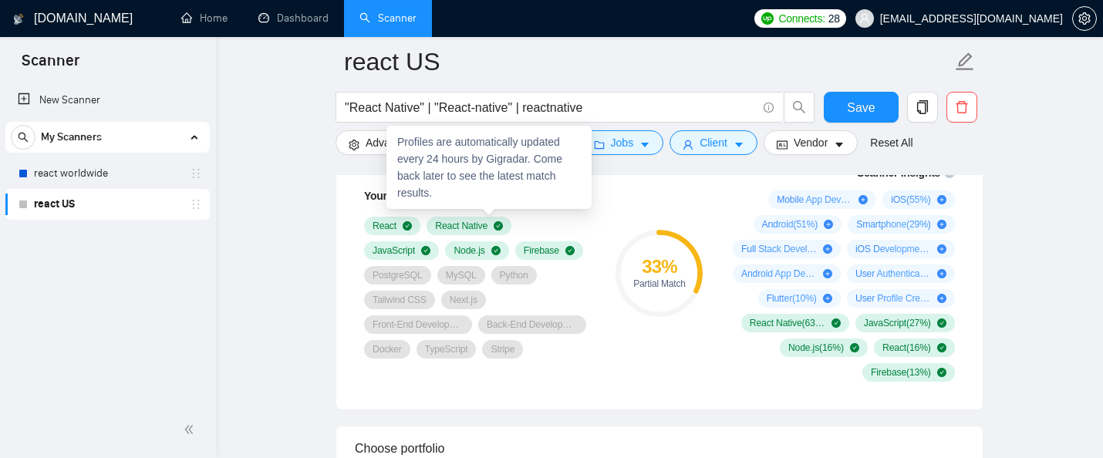
click at [533, 200] on icon at bounding box center [528, 197] width 9 height 6
